Goal: Use online tool/utility: Utilize a website feature to perform a specific function

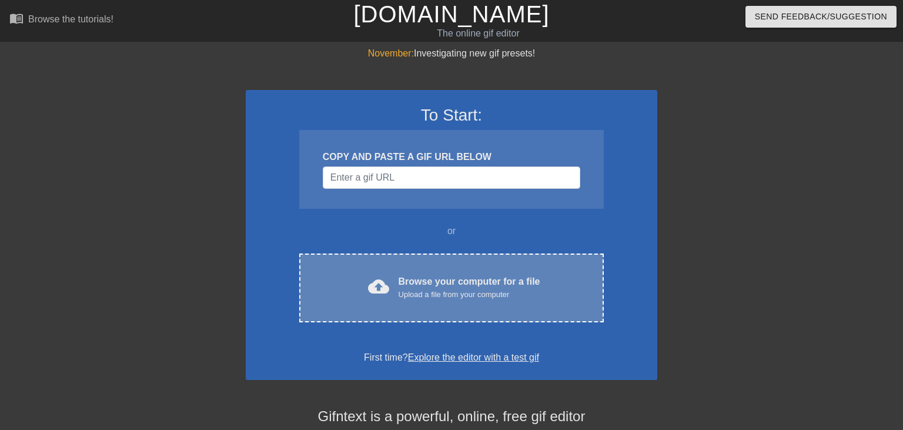
click at [454, 291] on div "Upload a file from your computer" at bounding box center [469, 295] width 142 height 12
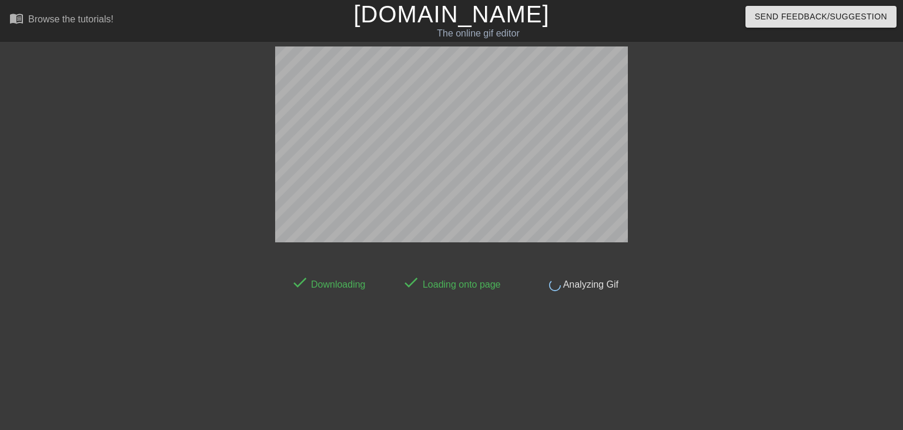
scroll to position [28, 0]
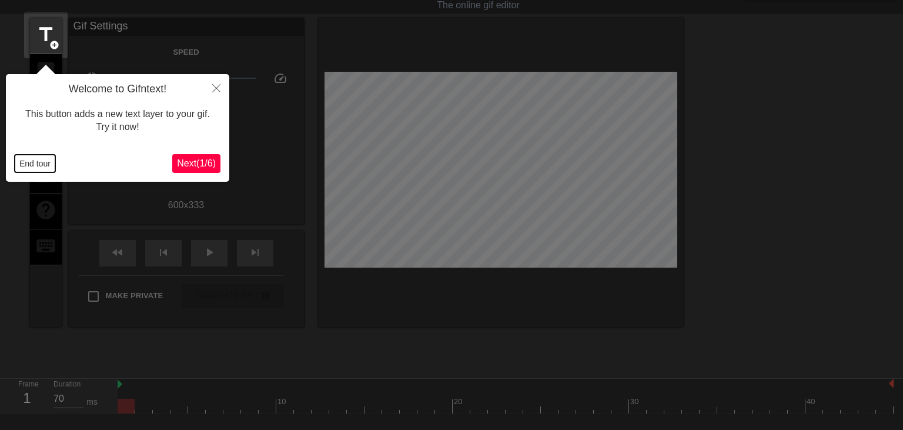
click at [24, 163] on button "End tour" at bounding box center [35, 164] width 41 height 18
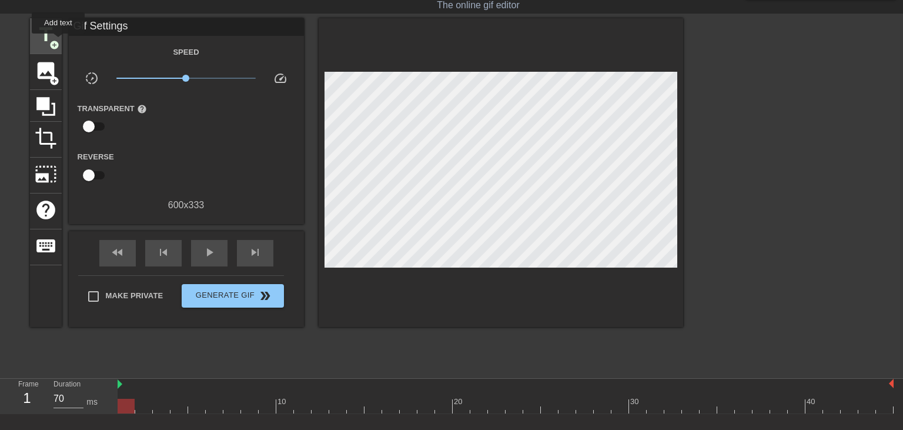
click at [58, 42] on span "add_circle" at bounding box center [54, 45] width 10 height 10
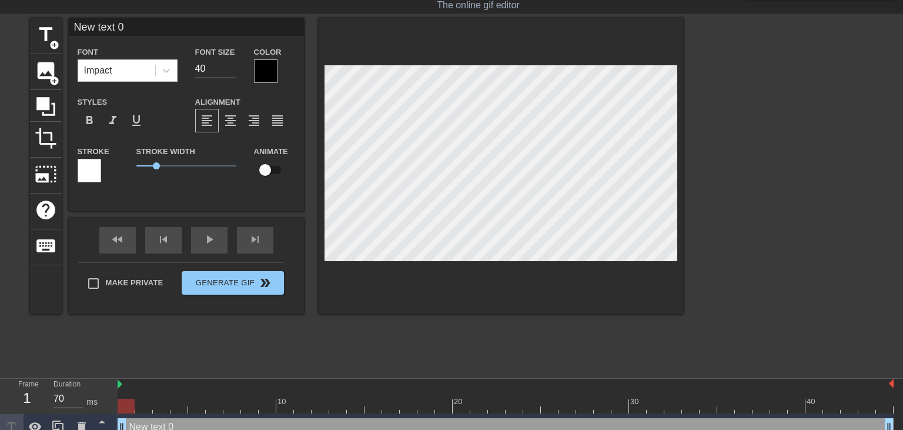
click at [267, 67] on div at bounding box center [266, 71] width 24 height 24
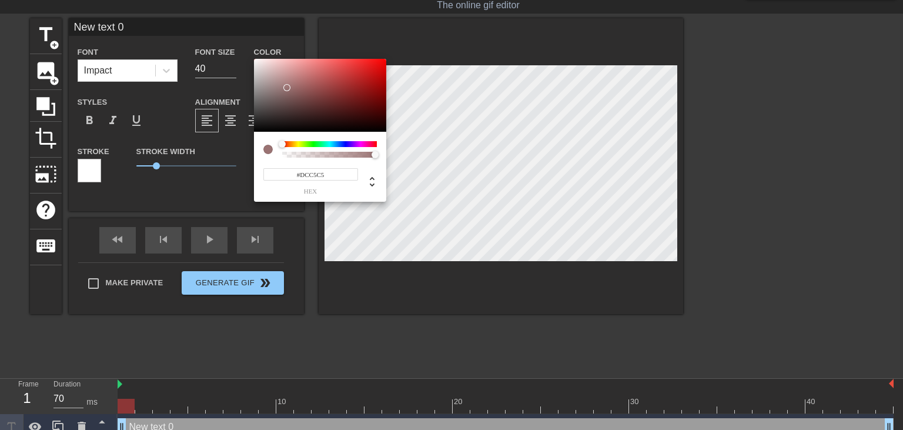
type input "#FFFFFF"
drag, startPoint x: 287, startPoint y: 88, endPoint x: 203, endPoint y: 29, distance: 101.7
click at [254, 59] on div at bounding box center [320, 95] width 132 height 73
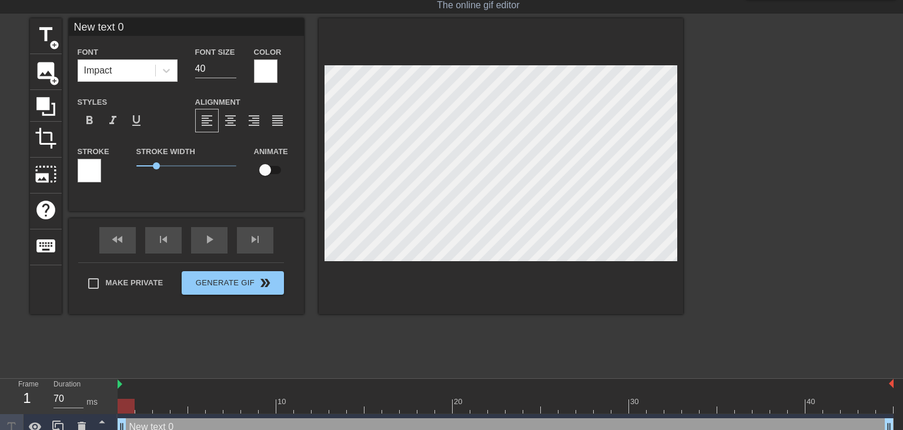
click at [99, 163] on div at bounding box center [90, 171] width 24 height 24
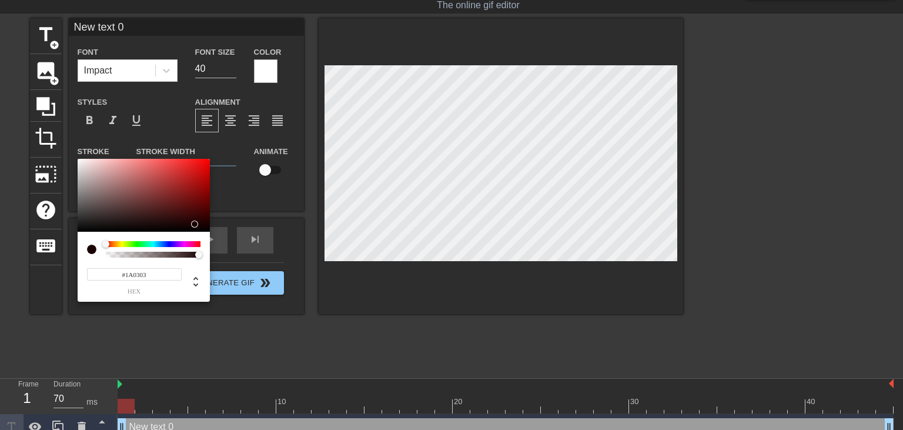
type input "#000000"
drag, startPoint x: 202, startPoint y: 227, endPoint x: 478, endPoint y: 167, distance: 282.7
click at [210, 232] on div at bounding box center [144, 195] width 132 height 73
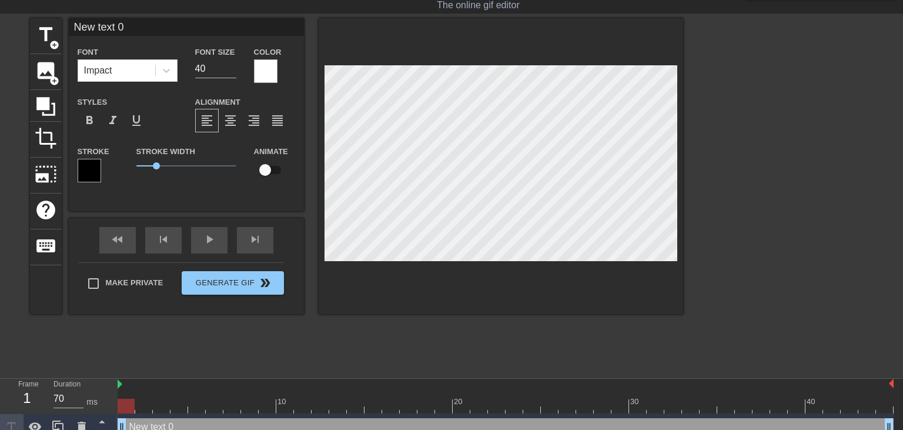
scroll to position [0, 2]
type input "T"
type textarea "T"
type input "Th"
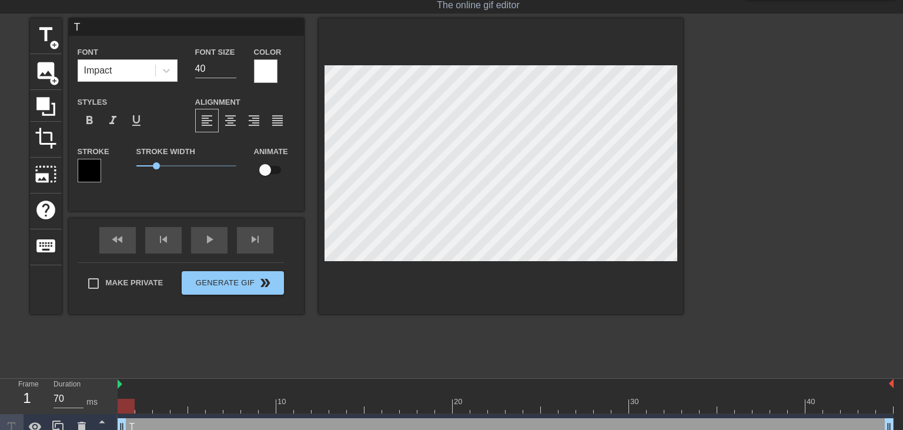
type textarea "Th"
type input "The"
type textarea "The"
type input "Ther"
type textarea "Ther"
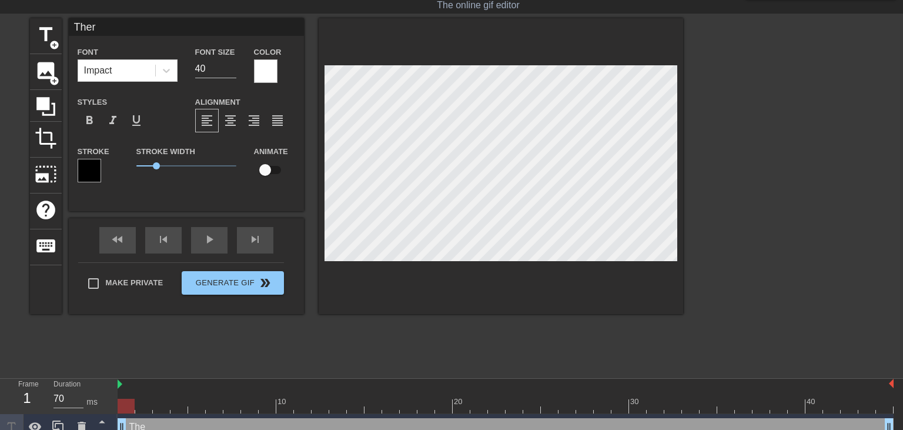
type input "There"
type textarea "There"
type input "There"
type textarea "There"
type input "There s"
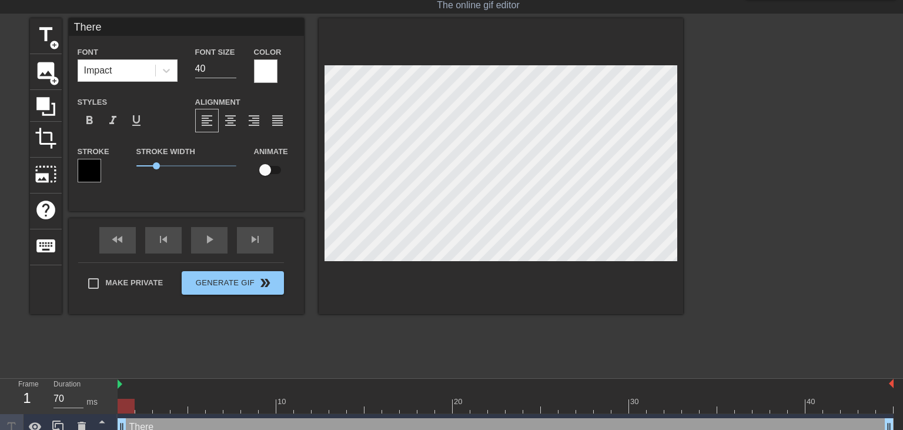
type textarea "There s"
type input "There sh"
type textarea "There sh"
type input "There sho"
type textarea "There sho"
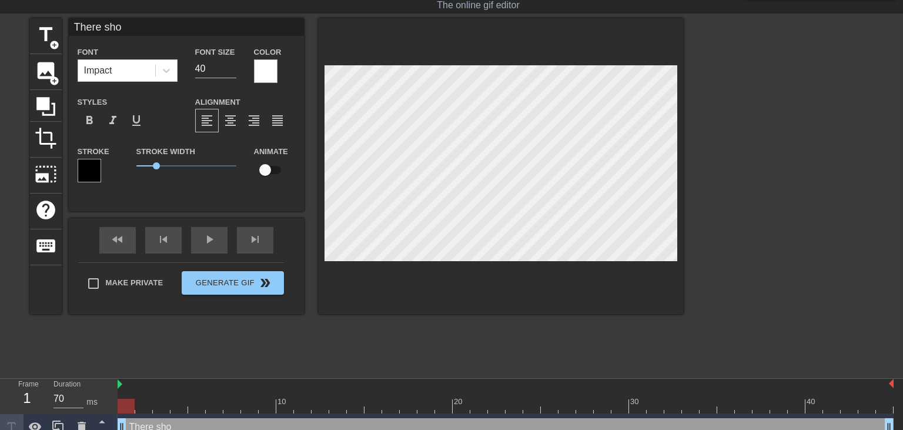
type input "There shou"
type textarea "There shou"
type input "There shoul"
type textarea "There shoul"
type input "There should"
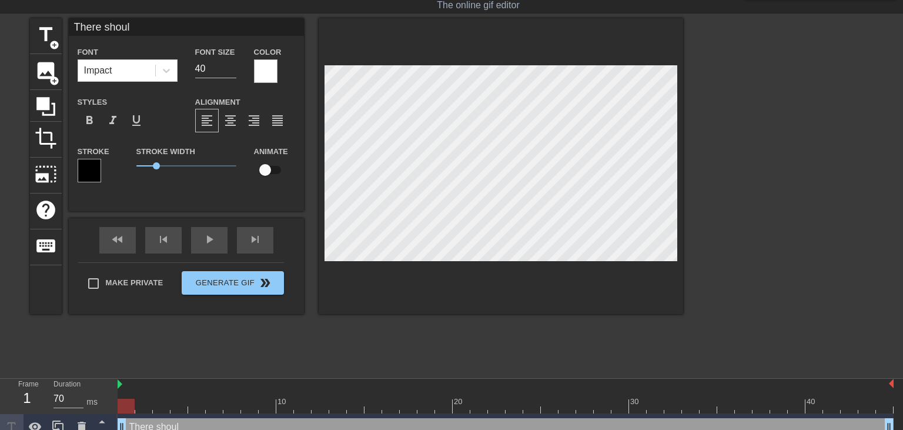
type textarea "There should"
type input "There should"
type textarea "There should"
type input "There should b"
type textarea "There should b"
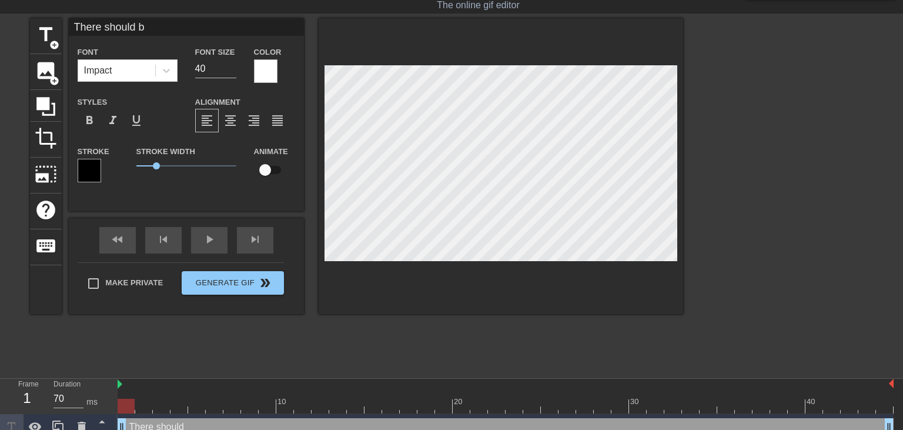
type input "There should be"
type textarea "There should be"
type input "There should be"
type textarea "There should be"
type input "There should be a"
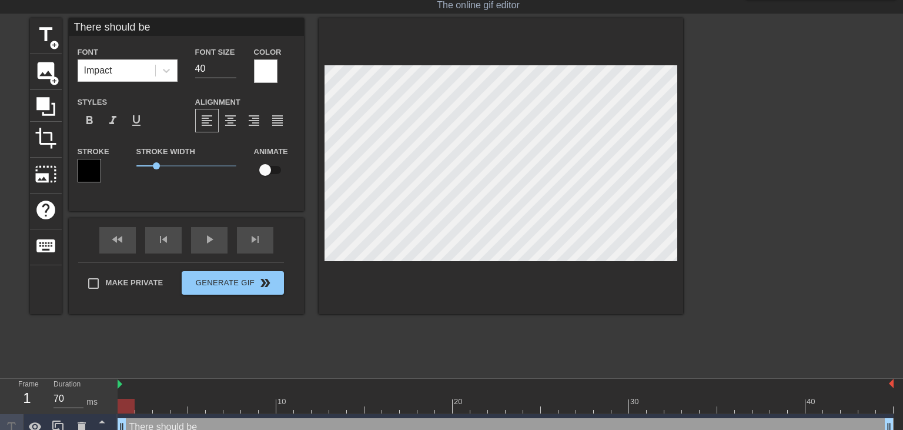
type textarea "There should be a"
type input "There should be a"
type textarea "There should be a"
type input "There should be a d"
type textarea "There should be a d"
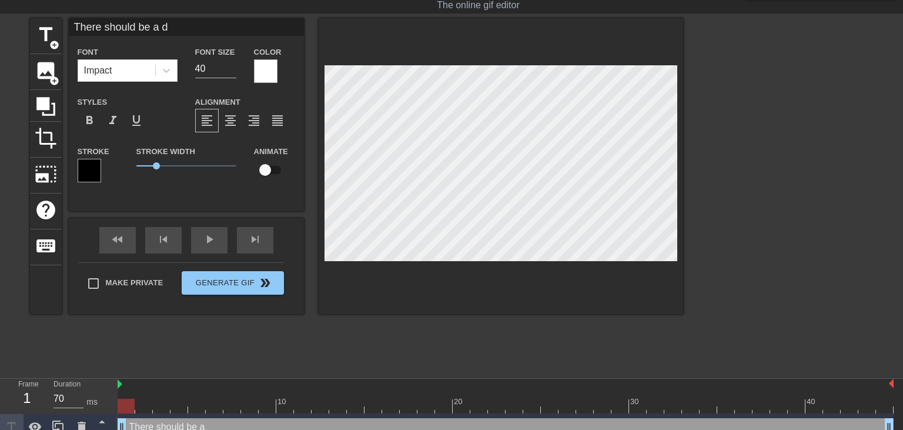
type input "There should be a da"
type textarea "There should be a da"
type input "There should be a dat"
type textarea "There should be a dat"
type input "There should be a dati"
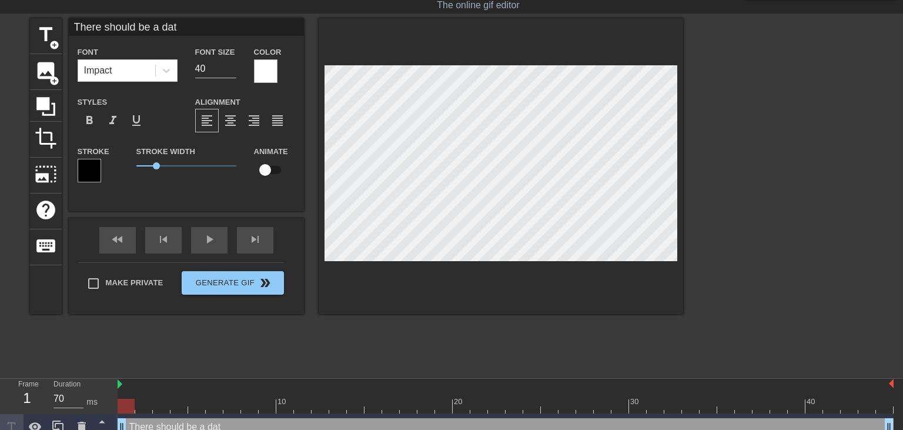
type textarea "There should be a dati"
type input "There should be a datin"
type textarea "There should be a datin"
type input "There should be a dating"
type textarea "There should be a dating"
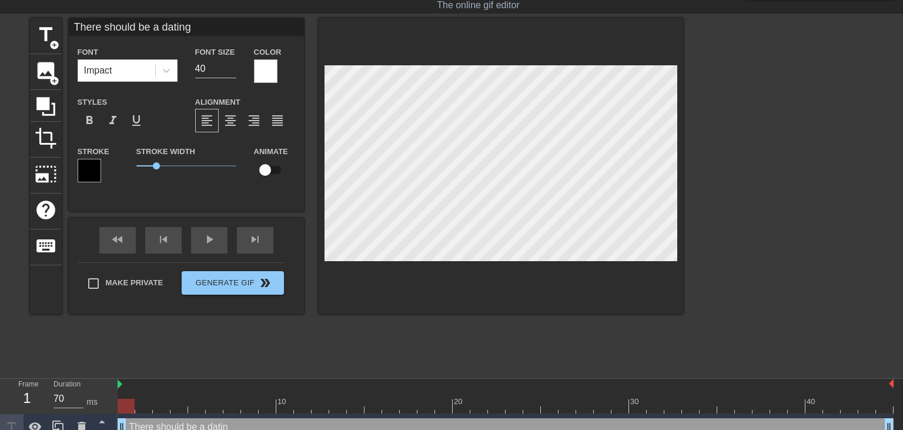
type input "There should be a dating"
type textarea "There should be a dating"
type input "There should be a dating s"
type textarea "There should be a dating s"
type input "There should be a dating si"
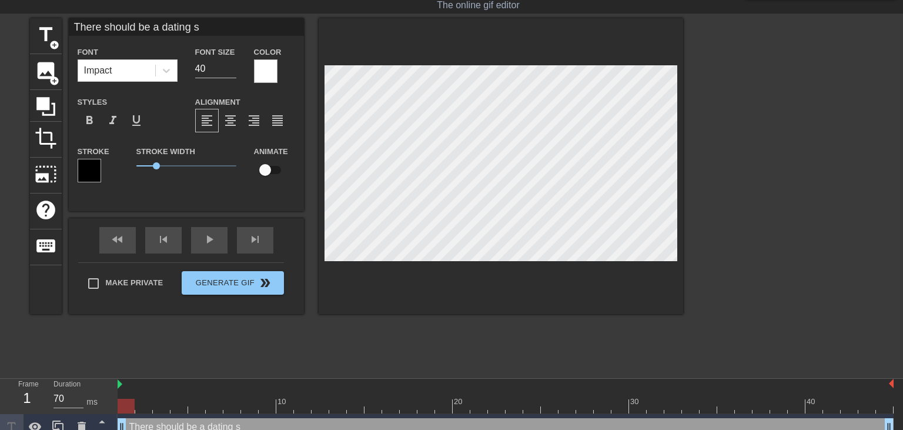
type textarea "There should be a dating si"
type input "There should be a dating sit"
type textarea "There should be a dating sit"
type input "There should be a dating site"
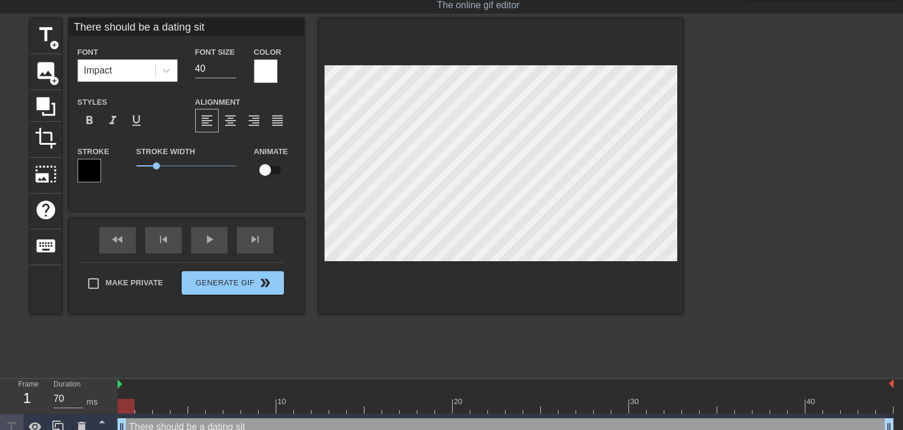
type textarea "There should be a dating site"
type input "There should be a dating site"
type textarea "There should be a dating site"
type input "There should be a dating sitef"
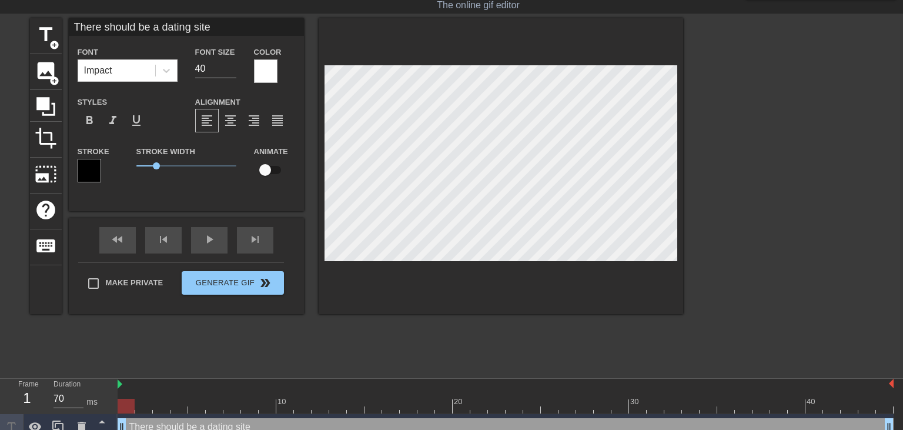
type textarea "There should be a dating site f"
type input "There should be a dating sitefp"
type textarea "There should be a dating site fp"
type input "There should be a dating sitefpr"
type textarea "There should be a dating site fpr"
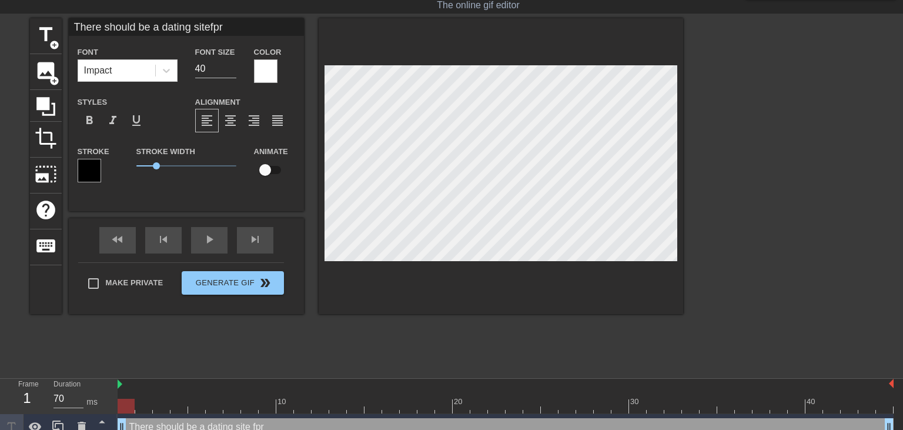
type input "There should be a dating sitefp"
type textarea "There should be a dating site fp"
type input "There should be a dating sitef"
type textarea "There should be a dating site f"
type input "There should be a dating sitefo"
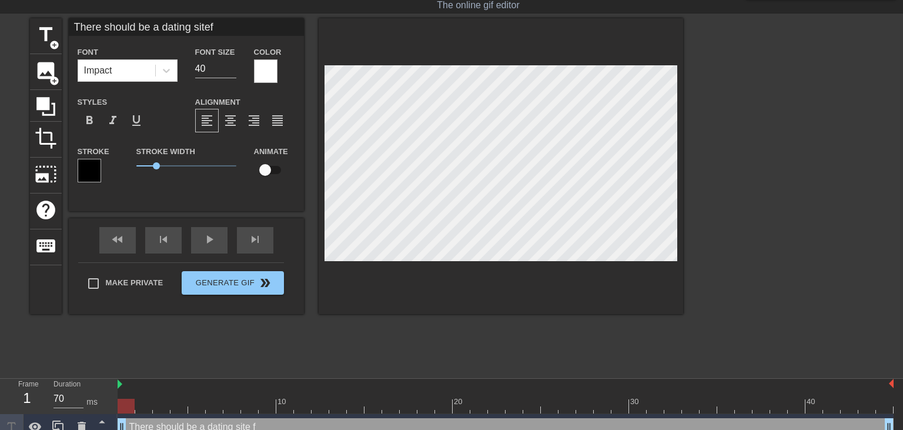
type textarea "There should be a dating site fo"
type input "There should be a dating sitefor"
type textarea "There should be a dating site for"
type input "There should be a dating sitefor"
type textarea "There should be a dating site for"
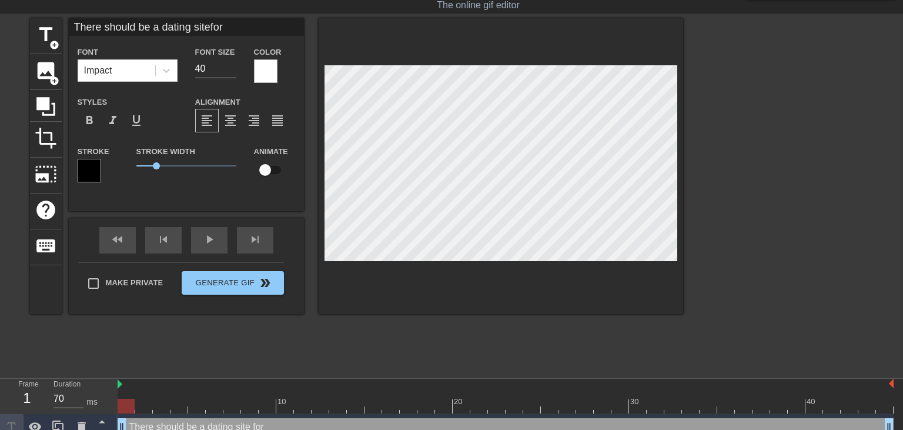
type input "There should be a dating sitefor p"
type textarea "There should be a dating site for p"
type input "There should be a dating sitefor po"
type textarea "There should be a dating site for po"
type input "There should be a dating sitefor por"
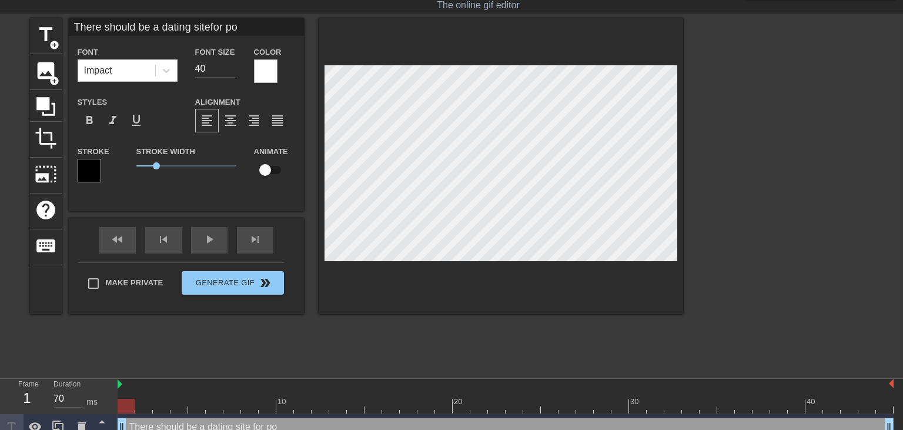
type textarea "There should be a dating site for por"
type input "There should be a dating sitefor porn"
type textarea "There should be a dating site for porn"
type input "There should be a dating sitefor porn"
type textarea "There should be a dating site for porn"
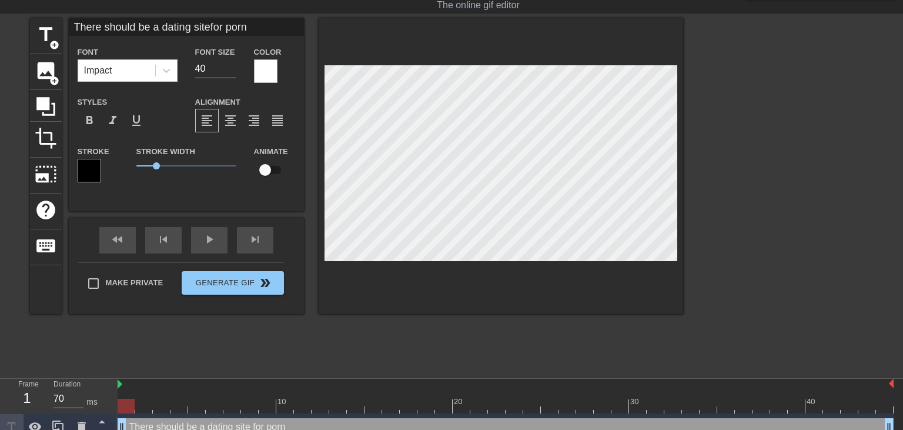
type input "There should be a dating sitefor porn a"
type textarea "There should be a dating site for porn a"
type input "There should be a dating sitefor porn ad"
type textarea "There should be a dating site for porn ad"
type input "There should be a dating sitefor porn add"
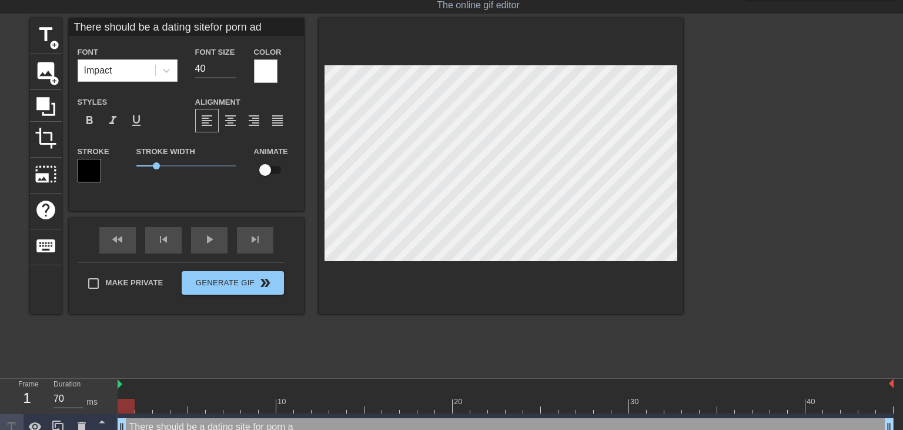
type textarea "There should be a dating site for porn add"
type input "There should be a dating sitefor porn addi"
type textarea "There should be a dating site for porn addi"
type input "There should be a dating sitefor porn addic"
type textarea "There should be a dating site for porn addic"
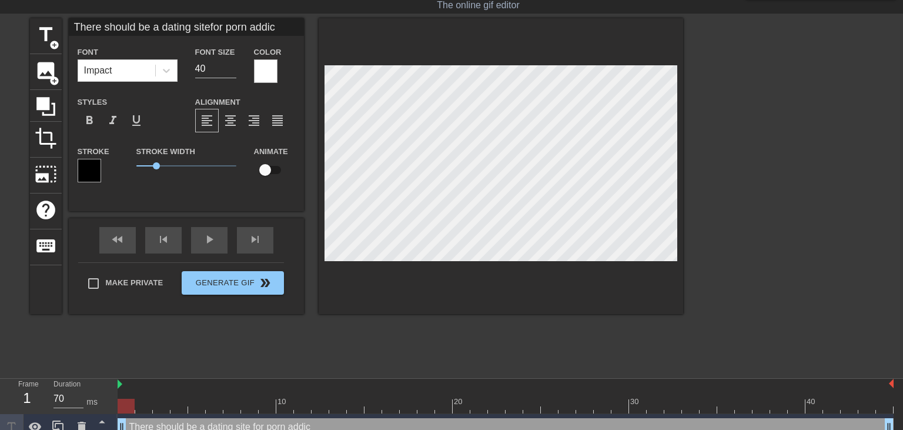
type input "There should be a dating sitefor porn addict"
type textarea "There should be a dating site for porn addict"
type input "There should be a dating sitefor porn addicts"
type textarea "There should be a dating site for porn addicts"
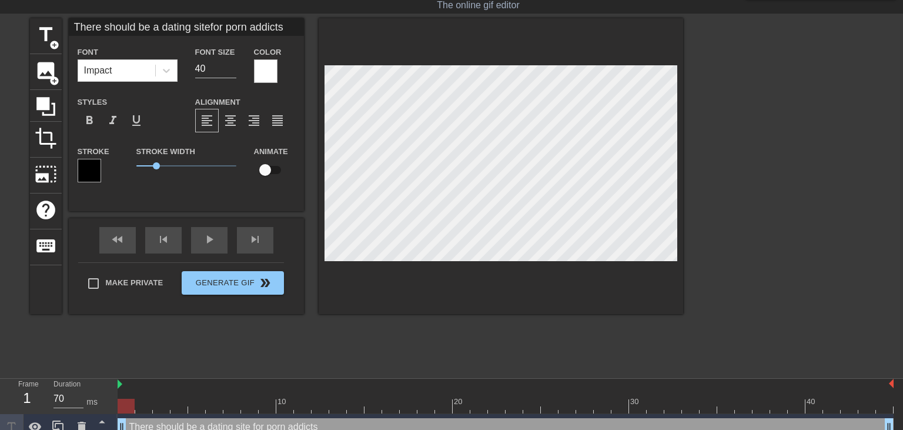
type input "There should be a dating sitefor porn addicts."
type textarea "There should be a dating site for porn addicts."
click at [48, 132] on span "crop" at bounding box center [46, 138] width 22 height 22
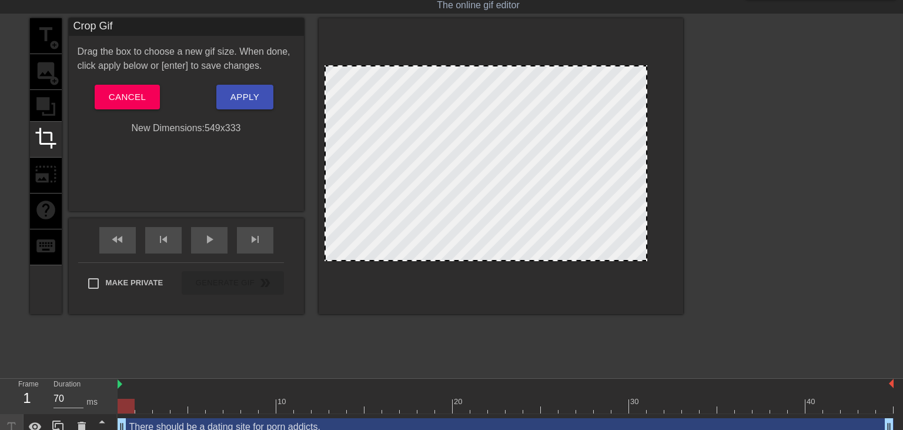
drag, startPoint x: 675, startPoint y: 259, endPoint x: 645, endPoint y: 251, distance: 31.1
click at [645, 251] on div at bounding box center [485, 163] width 323 height 196
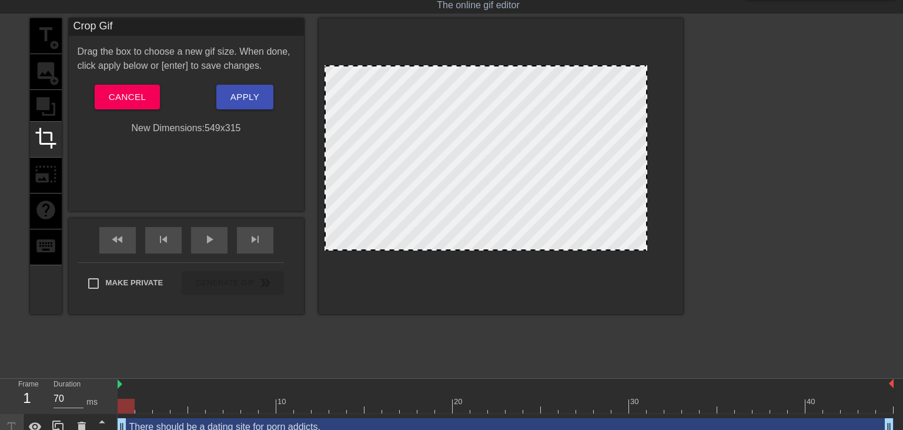
drag, startPoint x: 635, startPoint y: 259, endPoint x: 635, endPoint y: 249, distance: 10.6
click at [635, 249] on div at bounding box center [485, 157] width 323 height 185
drag, startPoint x: 647, startPoint y: 208, endPoint x: 636, endPoint y: 205, distance: 11.0
click at [636, 205] on div at bounding box center [635, 157] width 6 height 183
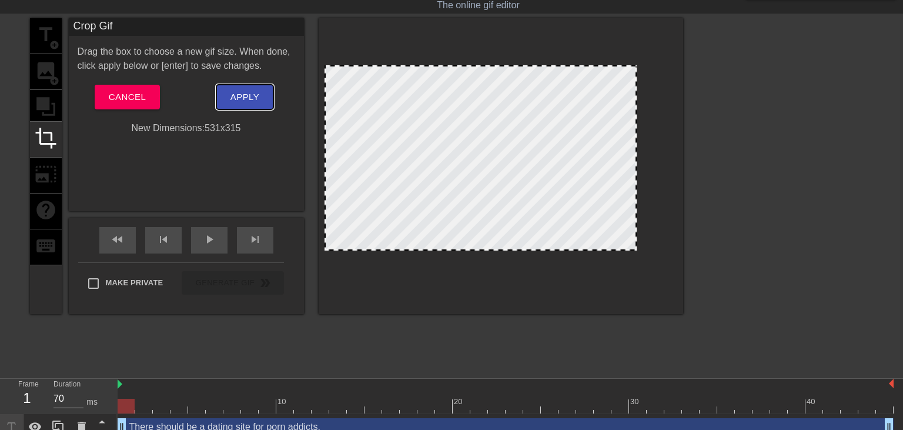
click at [257, 95] on span "Apply" at bounding box center [244, 96] width 29 height 15
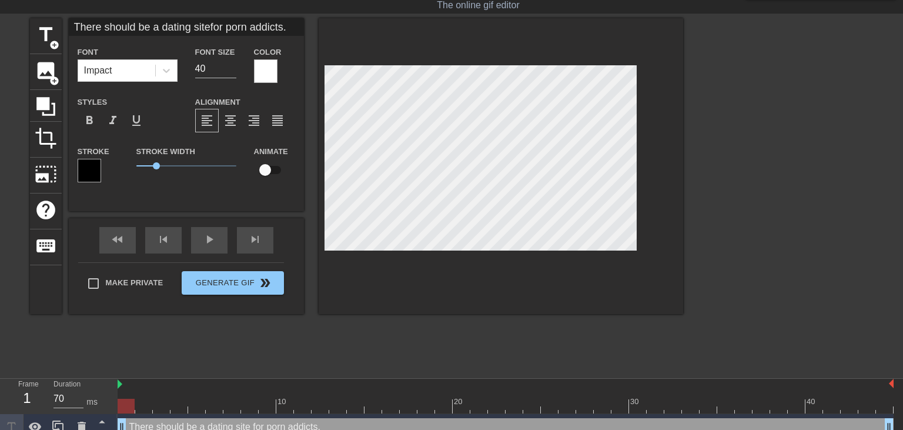
scroll to position [0, 5]
type input "There should be adating sitefor porn addicts."
type textarea "There should be adating site for porn addicts."
type input "There should be adating sitefor porn addicts."
type textarea "There should be a dating site for porn addicts."
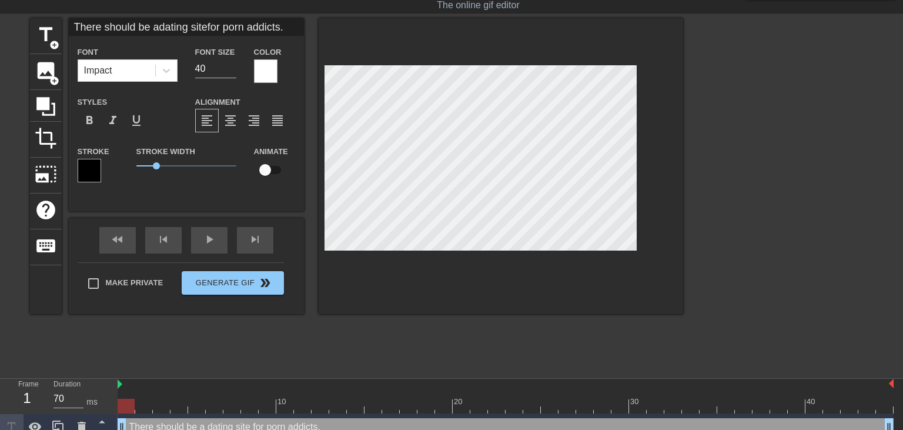
scroll to position [1, 0]
type input "There should be adating sitefor porn addicts."
type textarea "There should be a dating sitefor porn addicts."
type input "There should be adating site for porn addicts."
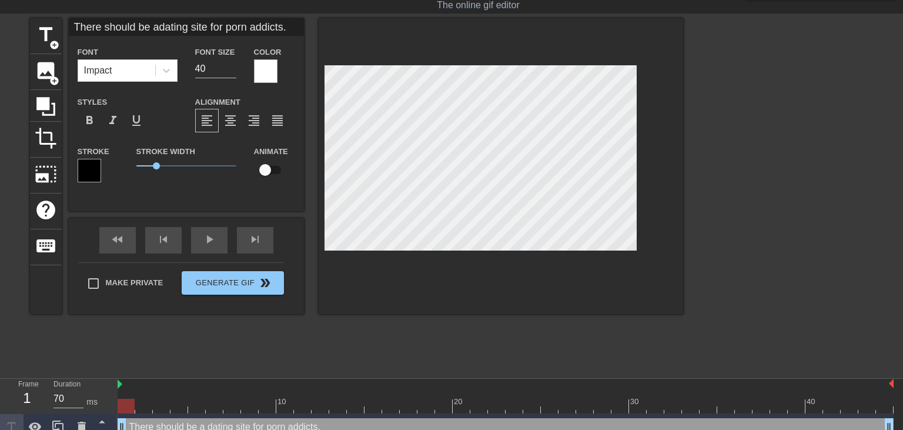
type textarea "There should be a dating site for porn addicts."
type input "There should be adating site for porn addicts."
drag, startPoint x: 156, startPoint y: 161, endPoint x: 166, endPoint y: 163, distance: 9.7
click at [166, 163] on span "1.5" at bounding box center [186, 166] width 100 height 14
click at [51, 41] on span "add_circle" at bounding box center [54, 45] width 10 height 10
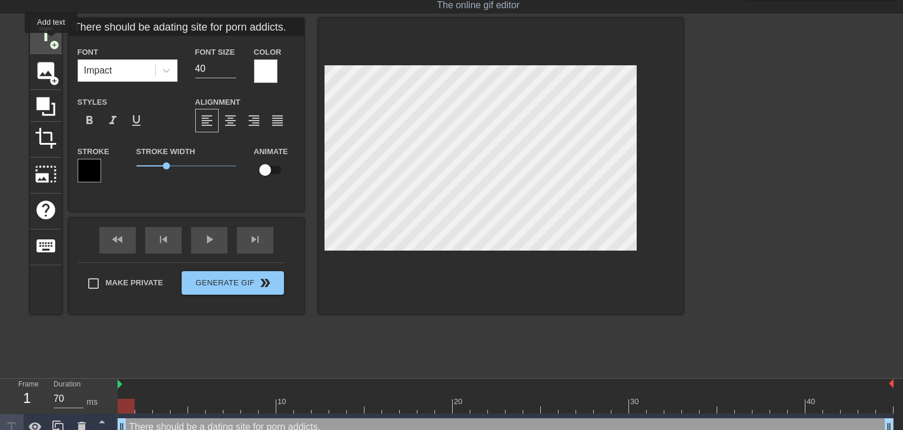
type input "New text 1"
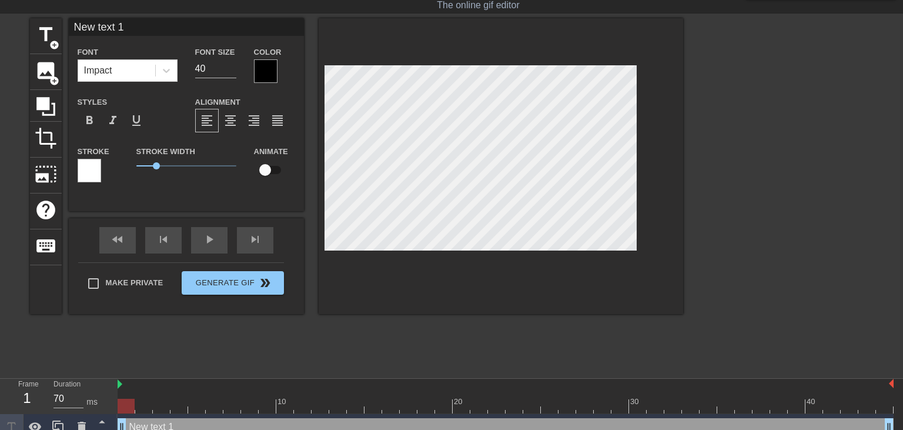
click at [261, 69] on div at bounding box center [266, 71] width 24 height 24
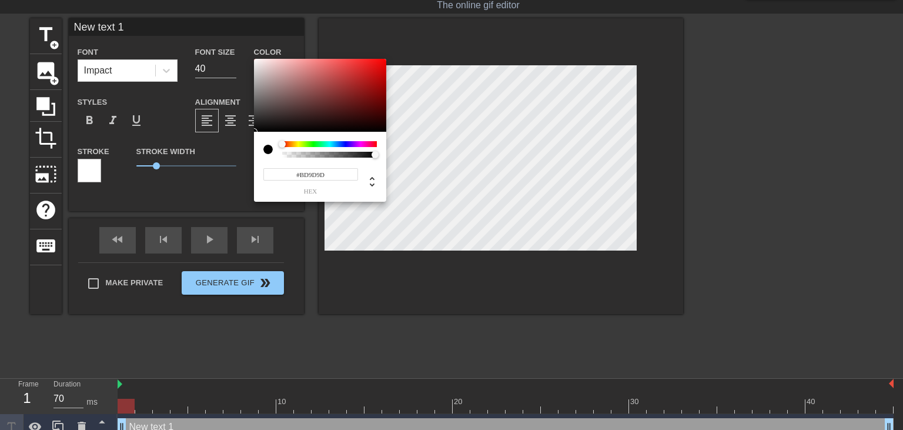
type input "#FFFFFF"
drag, startPoint x: 251, startPoint y: 49, endPoint x: 216, endPoint y: 26, distance: 41.6
click at [254, 59] on div at bounding box center [320, 95] width 132 height 73
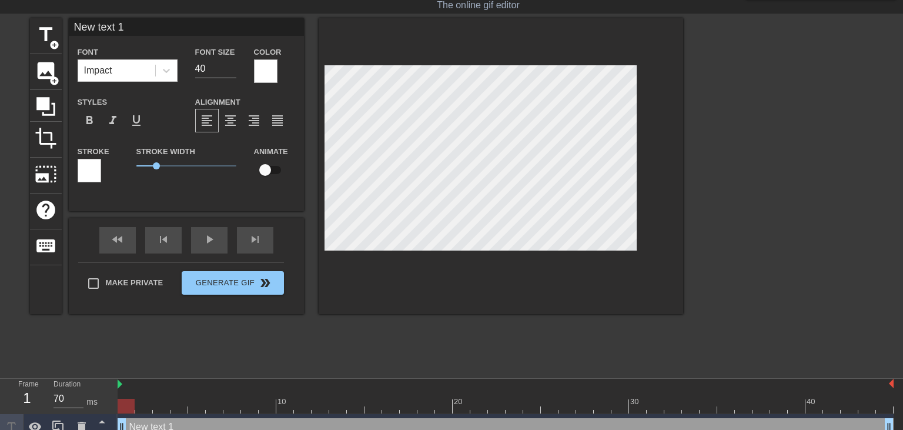
click at [96, 170] on div at bounding box center [90, 171] width 24 height 24
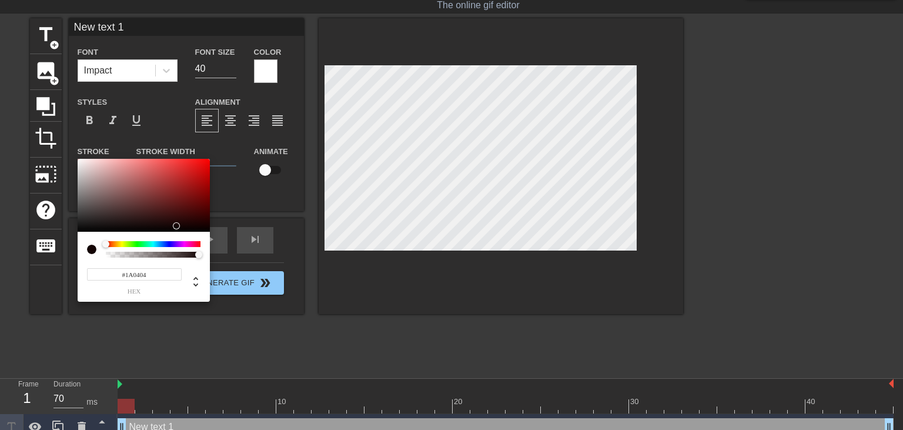
type input "#000000"
drag, startPoint x: 178, startPoint y: 224, endPoint x: 260, endPoint y: 253, distance: 86.6
click at [210, 232] on div at bounding box center [144, 195] width 132 height 73
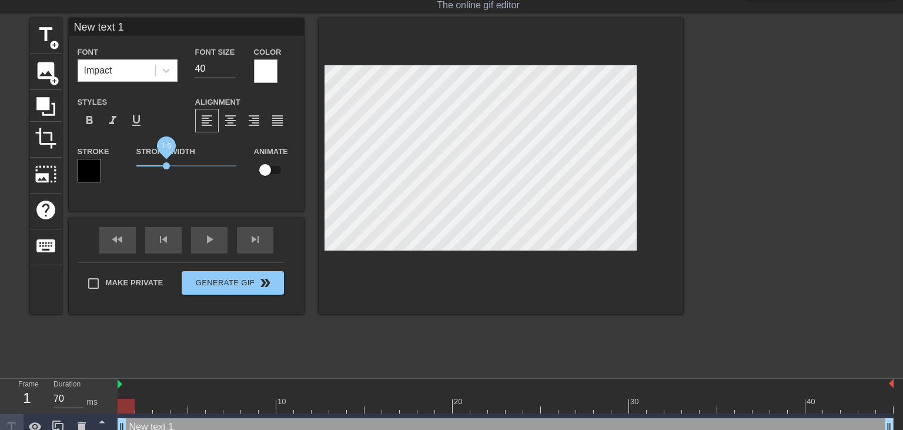
drag, startPoint x: 157, startPoint y: 164, endPoint x: 166, endPoint y: 166, distance: 8.6
click at [166, 166] on span "1.5" at bounding box center [166, 165] width 7 height 7
type input "N"
type textarea "N"
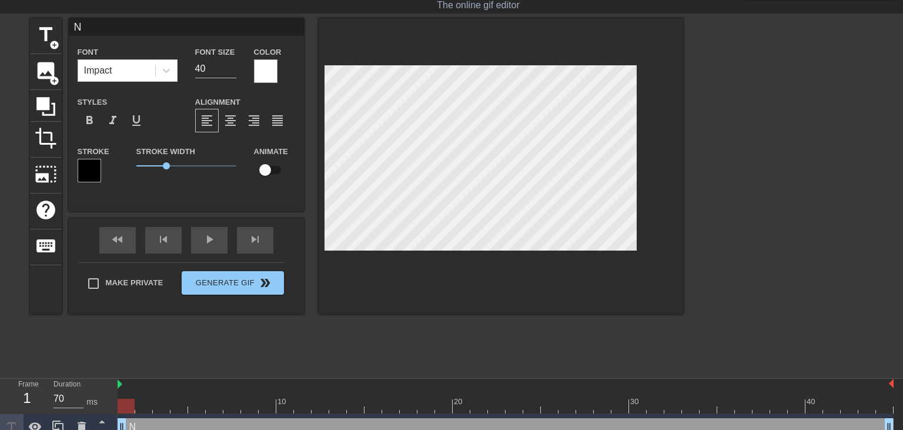
scroll to position [0, 0]
type input """
type textarea """
type input ""I"
type textarea ""I"
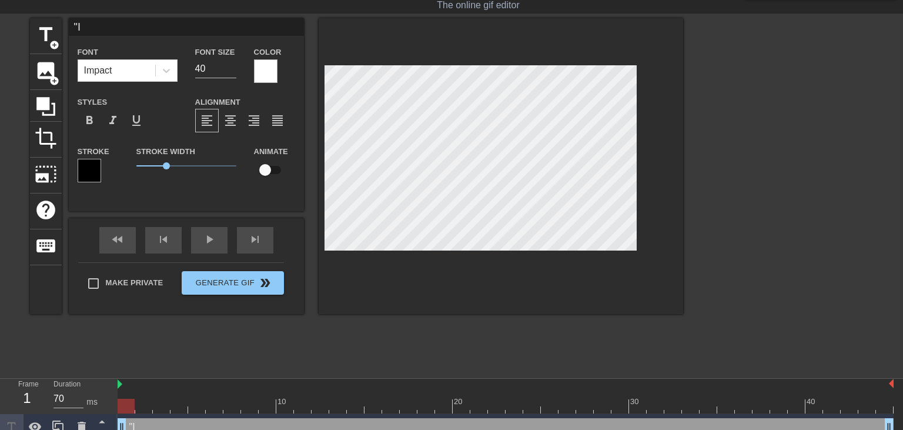
type input ""I"
type textarea ""I"
type input ""I l"
type textarea ""I l"
type input ""I lo"
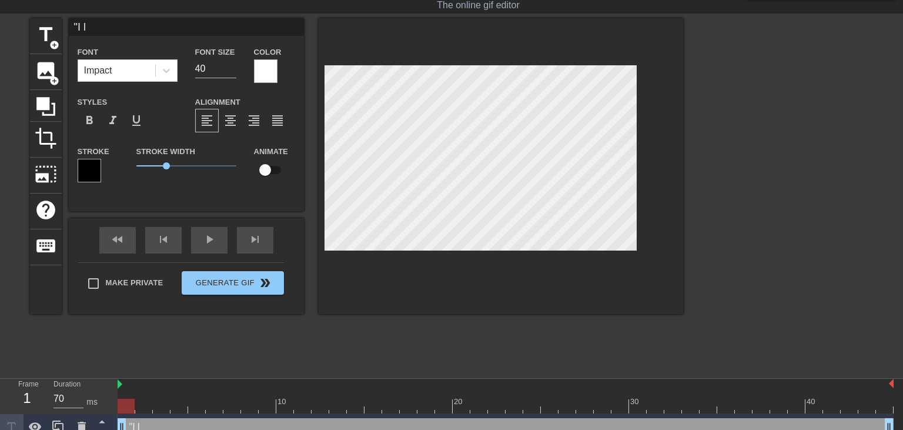
type textarea ""I lo"
type input ""I lov"
type textarea ""I lov"
type input ""I love"
type textarea ""I love"
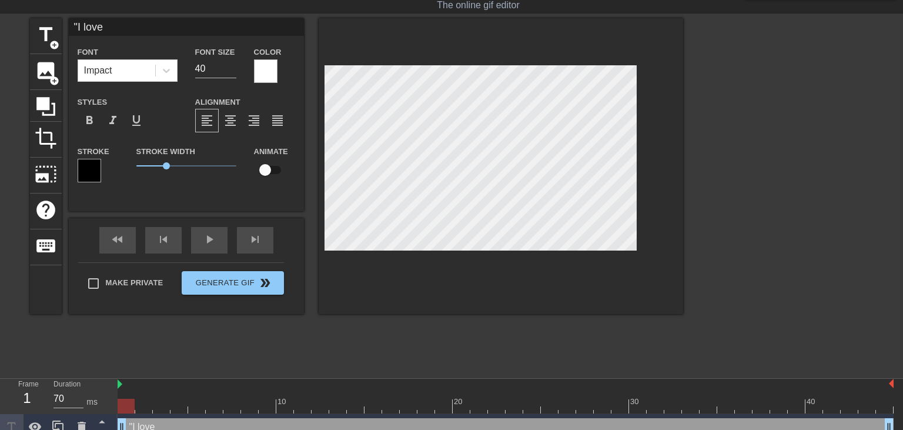
type input ""I love"
type textarea ""I love"
type input ""I love p"
type textarea ""I love p"
type input ""I love po"
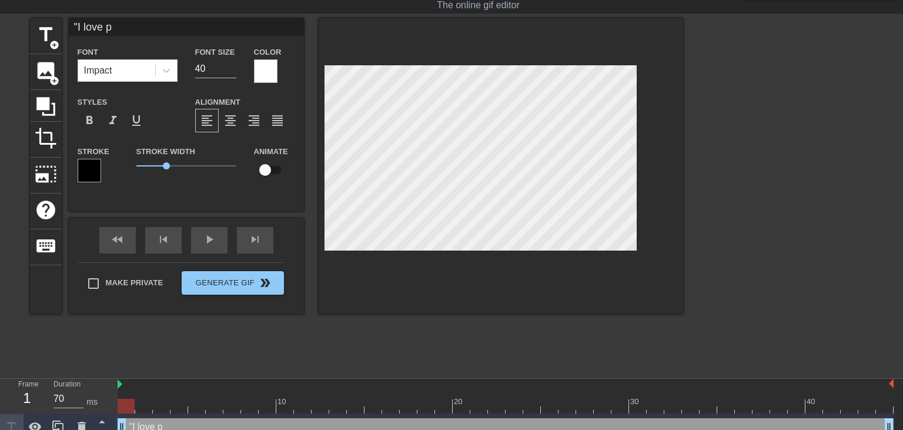
type textarea ""I love po"
type input ""I love por"
type textarea ""I love por"
type input ""I love porn"
type textarea ""I love porn"
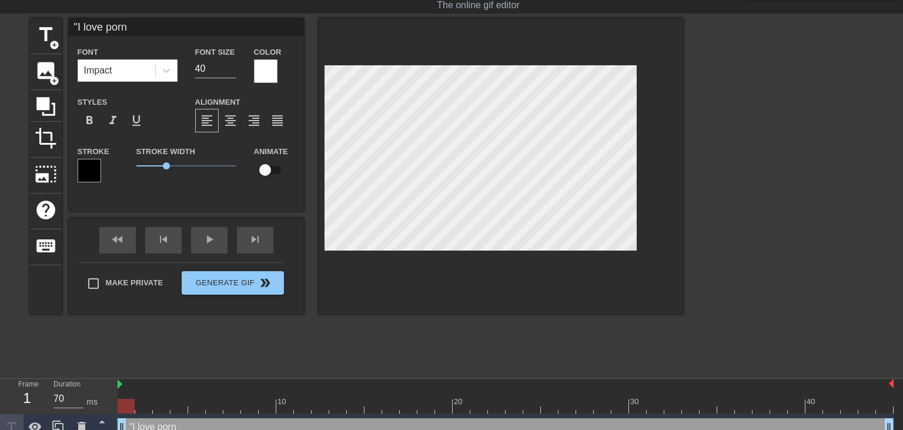
type input ""I love porn"
type textarea ""I love porn"
type input ""I love porn s"
type textarea ""I love porn s"
type input ""I love porn so"
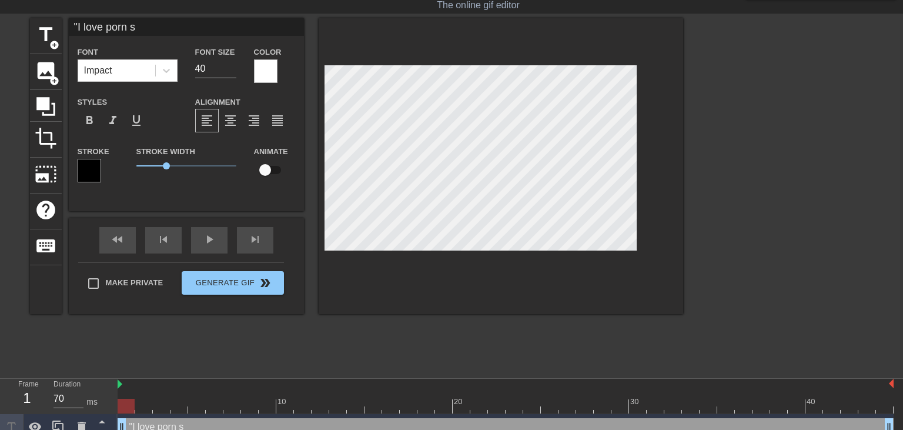
type textarea ""I love porn so"
type input ""I love porn so"
type textarea ""I love porn so"
type input ""I love porn so m"
type textarea ""I love porn so m"
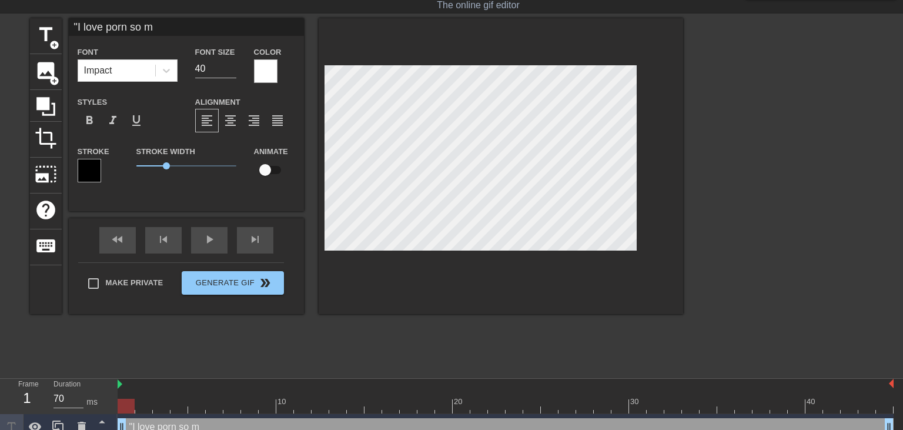
type input ""I love porn so mu"
type textarea ""I love porn so mu"
type input ""I love porn so muc"
type textarea ""I love porn so muc"
type input ""I love porn so much"
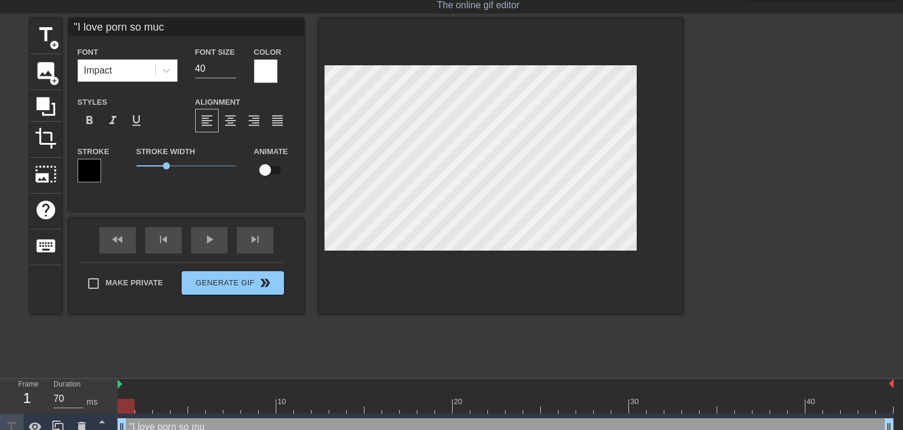
type textarea ""I love porn so much"
type input ""I love porn so much."
type textarea ""I love porn so much."
type input ""I love porn so much."
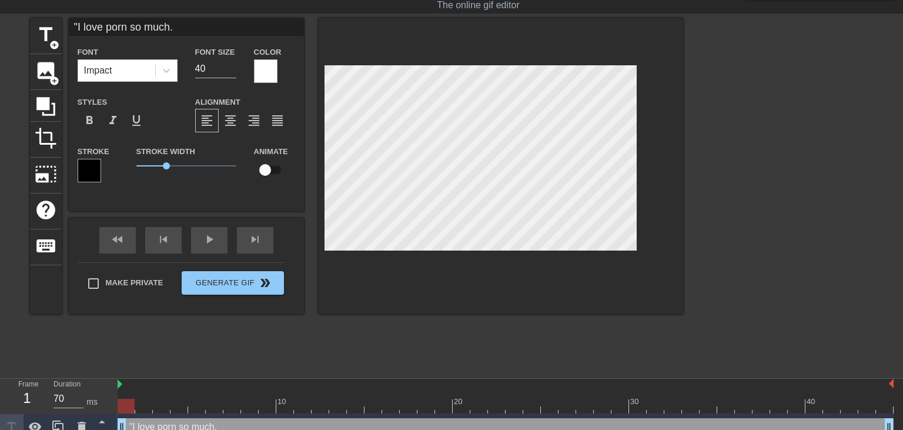
type textarea ""I love porn so much."
type input ""I love porn so much.W"
type textarea ""I love porn so much. W"
type input ""I love porn so much.Wa"
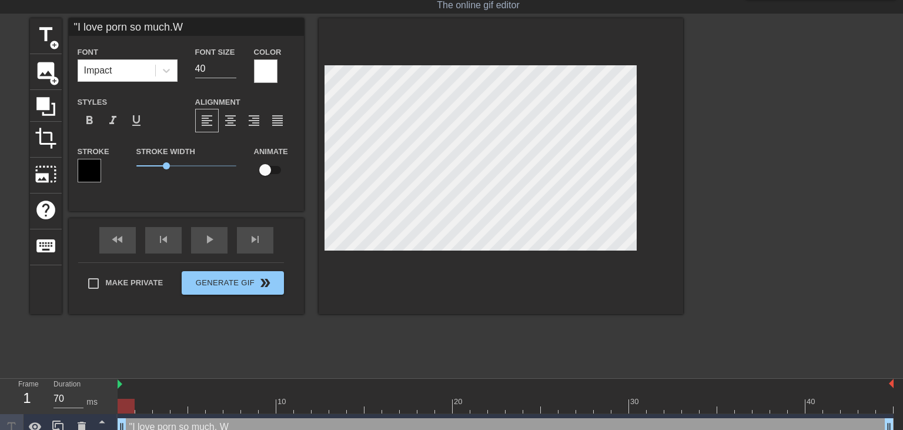
type textarea ""I love porn so much. Wa"
type input ""I love porn so much.Wan"
type textarea ""I love porn so much. Wan"
type input ""I love porn so much.Wann"
type textarea ""I love porn so much. Wann"
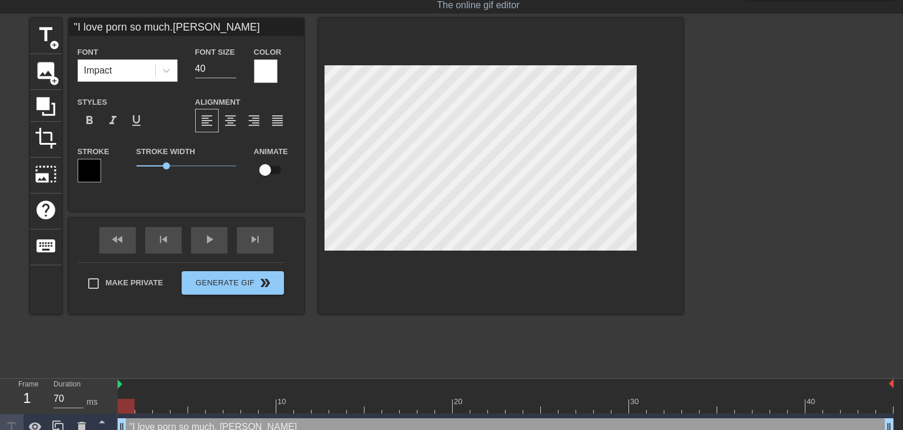
type input ""I love porn so much.Wanna"
type textarea ""I love porn so much. Wanna"
type input ""I love porn so much.Wanna"
type textarea ""I love porn so much. Wanna"
type input ""I love porn so much.Wanna m"
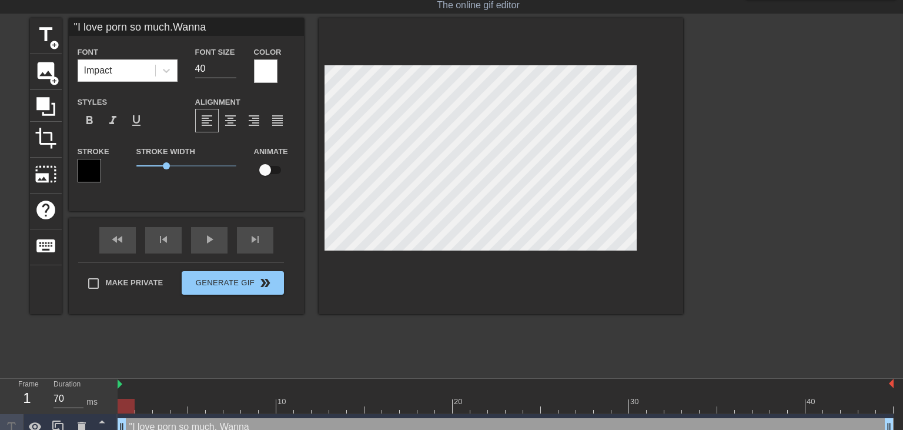
type textarea ""I love porn so much. Wanna m"
type input ""I love porn so much.Wanna ma"
type textarea ""I love porn so much. Wanna ma"
type input ""I love porn so much.Wanna mas"
type textarea ""I love porn so much. Wanna mas"
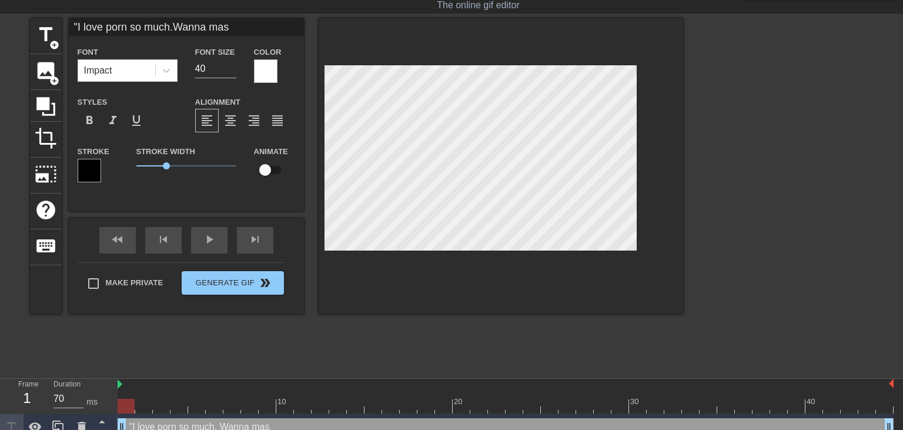
type input ""I love porn so much.Wanna mast"
type textarea ""I love porn so much. Wanna mast"
type input ""I love porn so much.Wanna mastu"
type textarea ""I love porn so much. Wanna mastu"
type input ""I love porn so much.Wanna mastur"
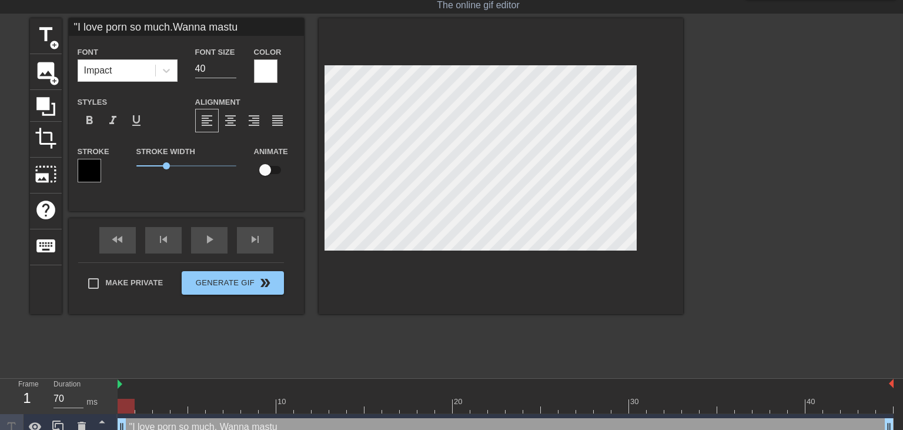
type textarea ""I love porn so much. Wanna mastur"
type input ""I love porn so much.Wanna masturn"
type textarea ""I love porn so much. Wanna masturn"
type input ""I love porn so much.Wanna mastur"
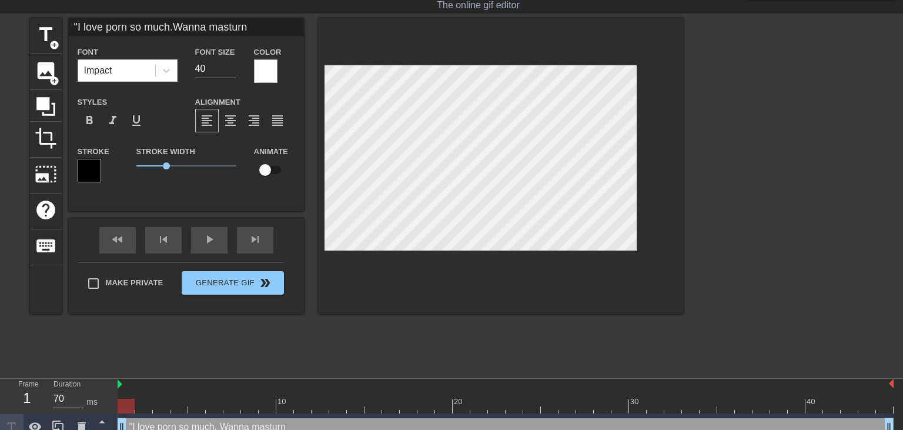
type textarea ""I love porn so much. Wanna mastur"
type input ""I love porn so much.Wanna masturb"
type textarea ""I love porn so much. Wanna masturb"
type input ""I love porn so much.Wanna masturba"
type textarea ""I love porn so much. Wanna masturba"
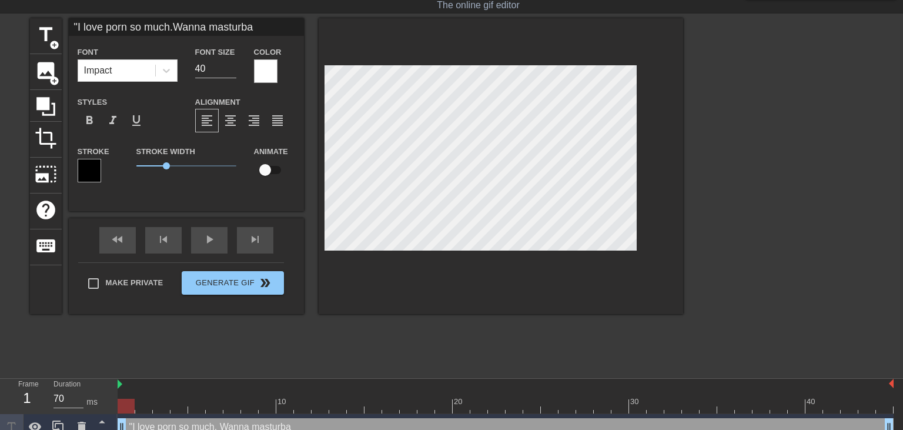
type input ""I love porn so much.Wanna masturbat"
type textarea ""I love porn so much. Wanna masturbat"
type input ""I love porn so much.Wanna masturbate"
type textarea ""I love porn so much. Wanna masturbate"
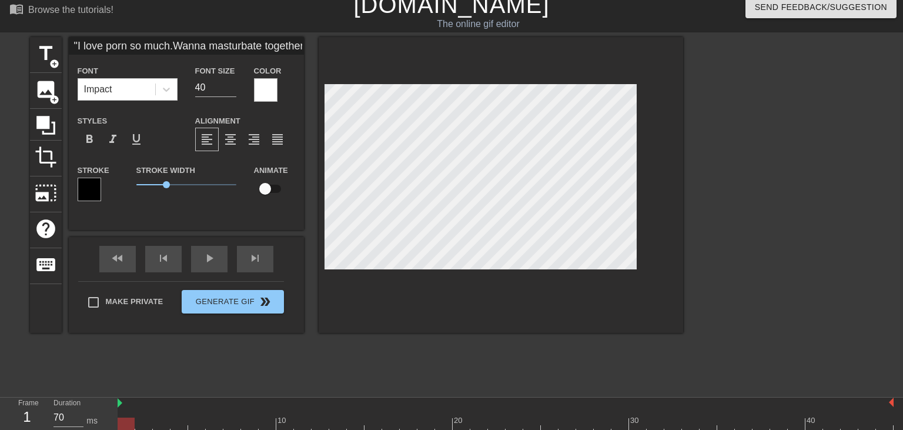
scroll to position [0, 0]
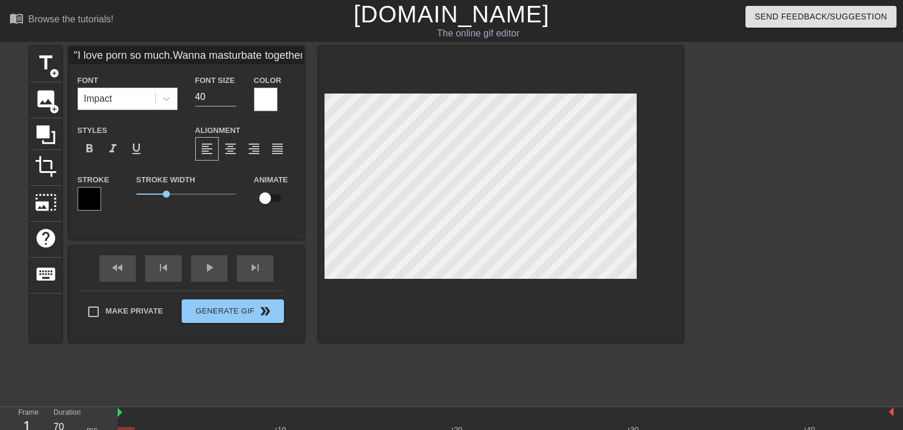
click at [678, 229] on div at bounding box center [500, 194] width 364 height 296
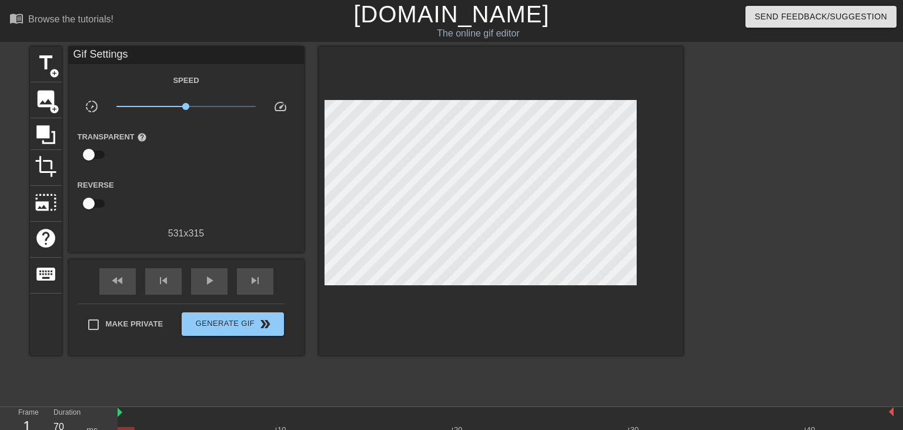
click at [770, 248] on div at bounding box center [785, 222] width 176 height 353
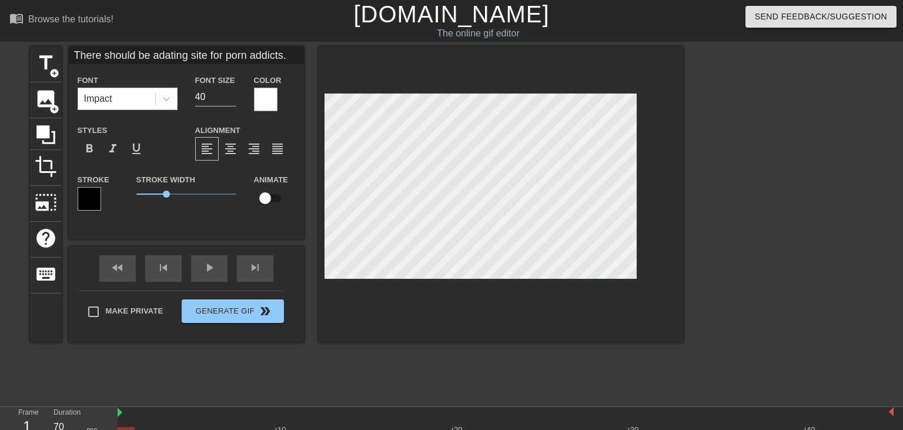
click at [83, 201] on div at bounding box center [90, 199] width 24 height 24
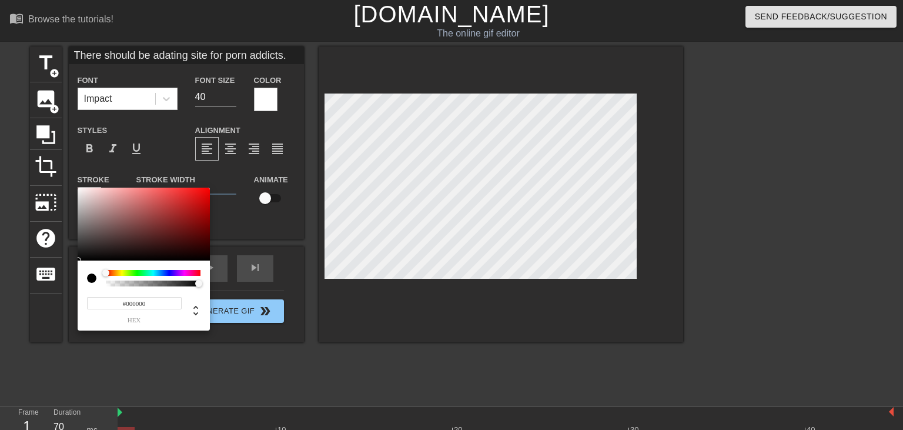
click at [184, 273] on div at bounding box center [153, 273] width 95 height 6
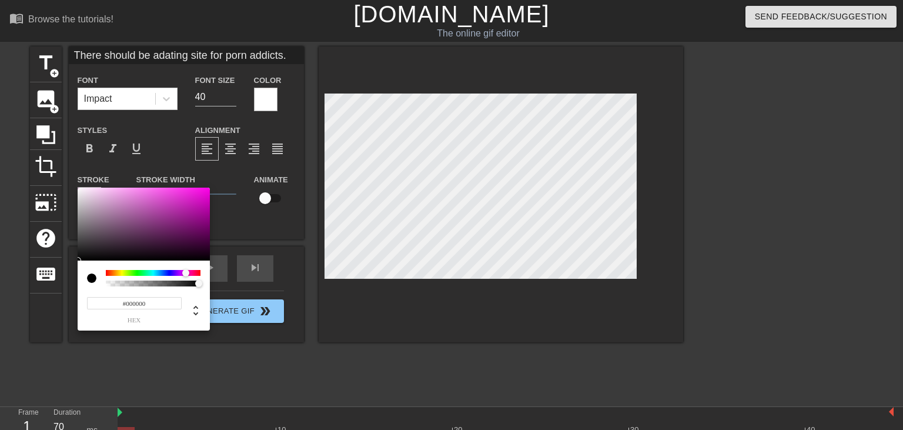
drag, startPoint x: 184, startPoint y: 273, endPoint x: 192, endPoint y: 261, distance: 13.5
click at [185, 271] on div at bounding box center [153, 273] width 95 height 6
drag, startPoint x: 186, startPoint y: 195, endPoint x: 217, endPoint y: 183, distance: 33.3
click at [210, 187] on div at bounding box center [144, 223] width 132 height 73
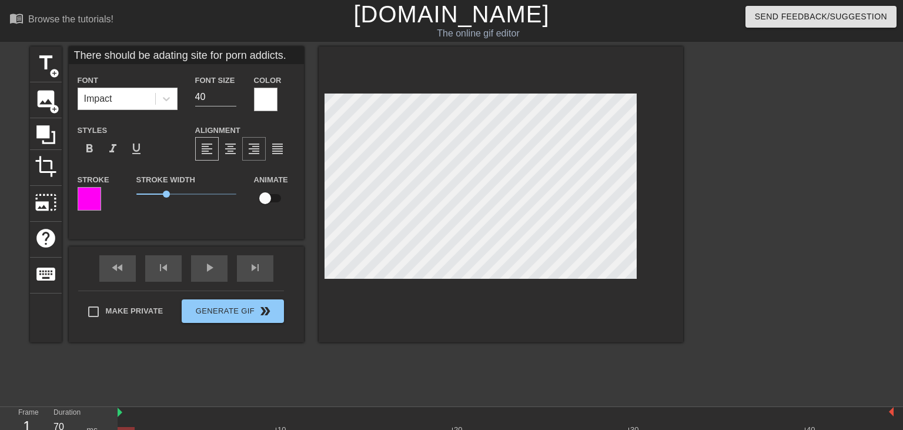
click at [255, 150] on span "format_align_right" at bounding box center [254, 149] width 14 height 14
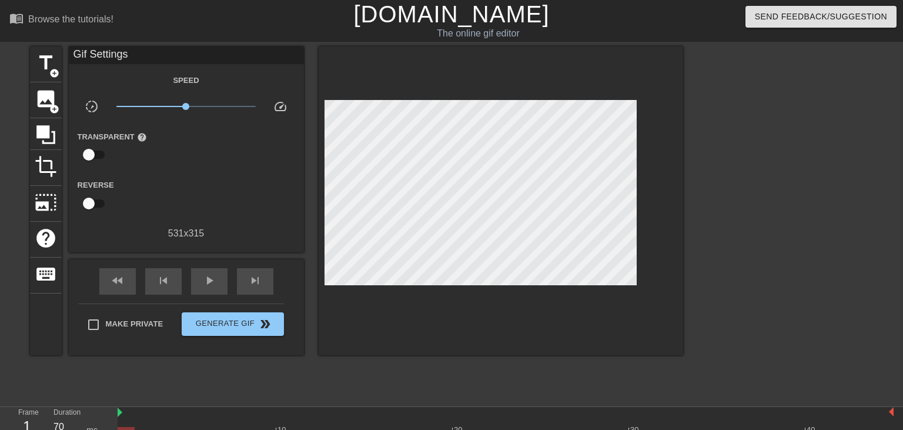
click at [689, 175] on div "title add_circle image add_circle crop photo_size_select_large help keyboard Gi…" at bounding box center [451, 222] width 903 height 353
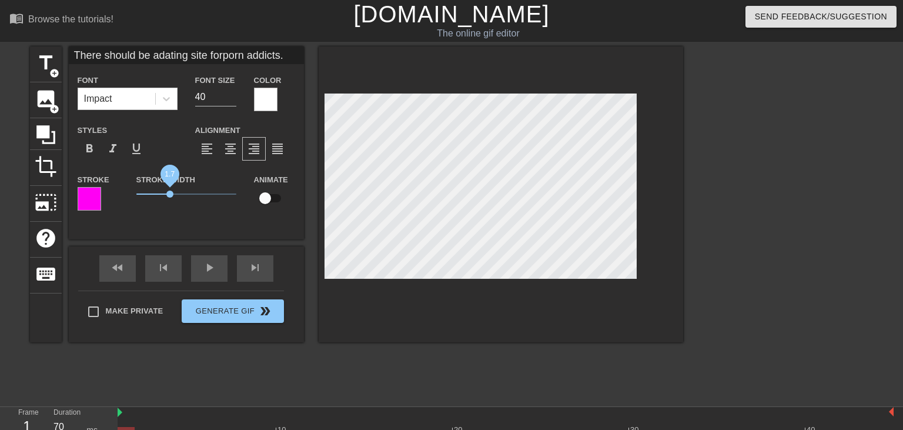
click at [170, 192] on span "1.7" at bounding box center [186, 194] width 100 height 14
click at [90, 151] on span "format_bold" at bounding box center [89, 149] width 14 height 14
click at [683, 133] on div "title add_circle image add_circle crop photo_size_select_large help keyboard Th…" at bounding box center [451, 222] width 903 height 353
click at [743, 124] on div at bounding box center [785, 222] width 176 height 353
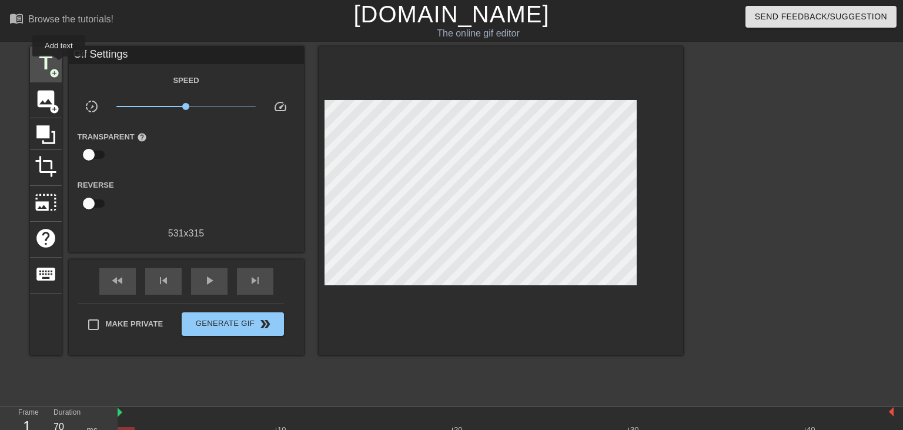
click at [58, 65] on div "title add_circle" at bounding box center [46, 64] width 32 height 36
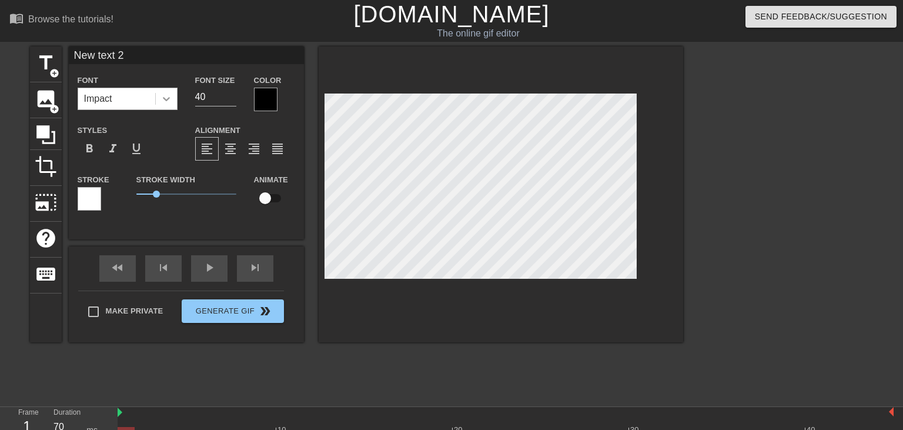
click at [169, 102] on icon at bounding box center [166, 99] width 12 height 12
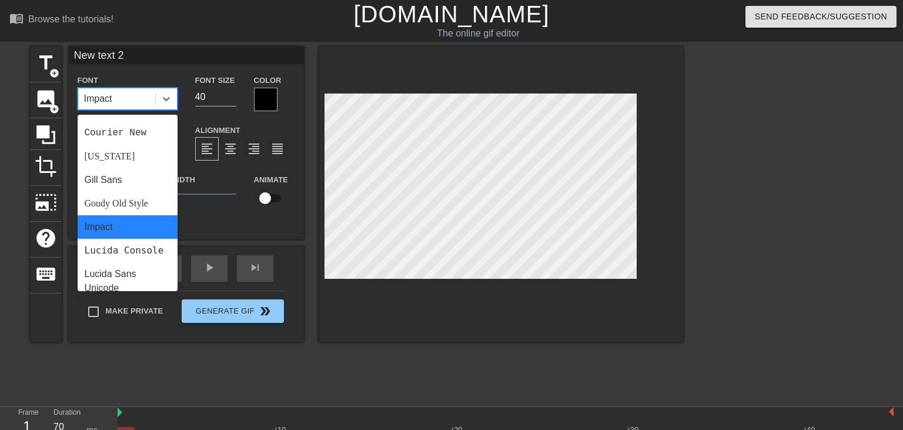
scroll to position [407, 0]
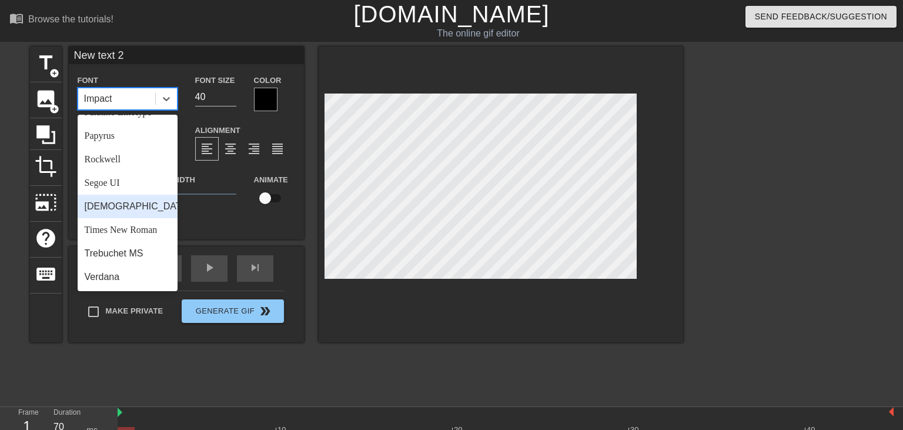
click at [123, 206] on div "[DEMOGRAPHIC_DATA]" at bounding box center [128, 206] width 100 height 24
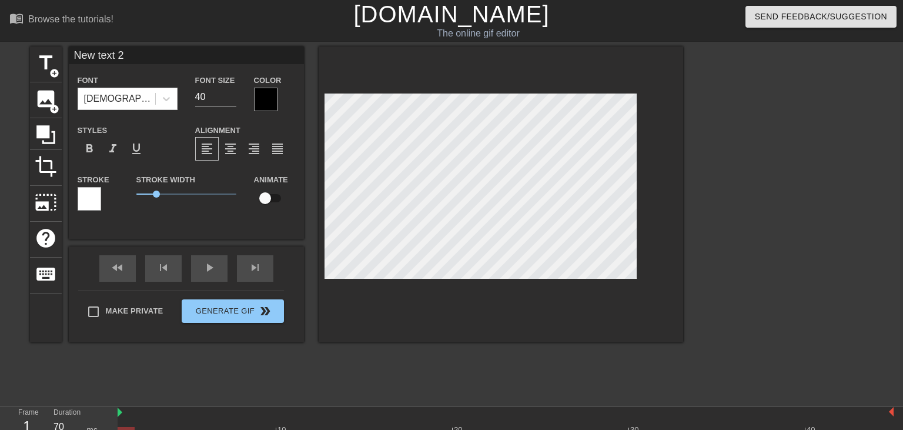
scroll to position [0, 2]
paste textarea "[DOMAIN_NAME]"
drag, startPoint x: 150, startPoint y: 194, endPoint x: 118, endPoint y: 193, distance: 32.9
click at [118, 193] on div "Stroke Stroke Width 0 Animate" at bounding box center [186, 196] width 235 height 49
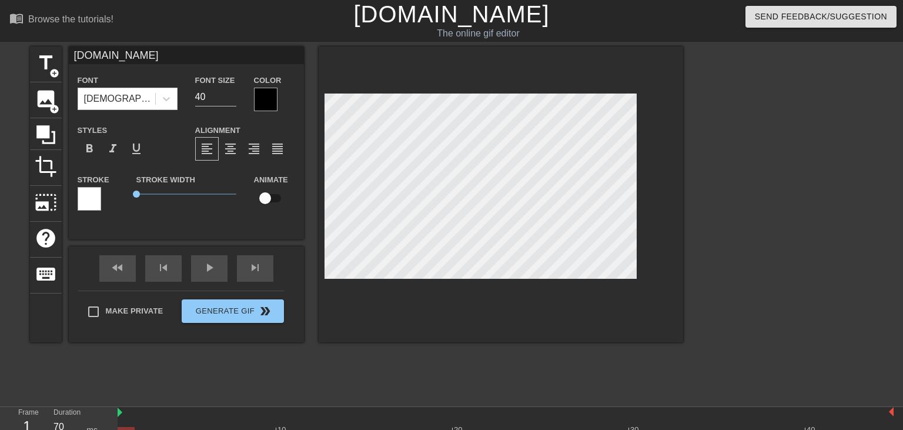
click at [682, 210] on div at bounding box center [500, 194] width 364 height 296
click at [731, 254] on div at bounding box center [785, 222] width 176 height 353
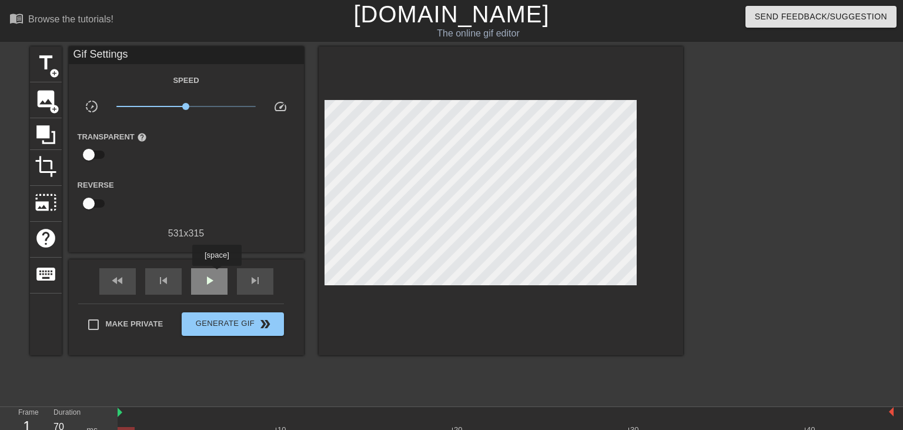
click at [216, 274] on span "play_arrow" at bounding box center [209, 280] width 14 height 14
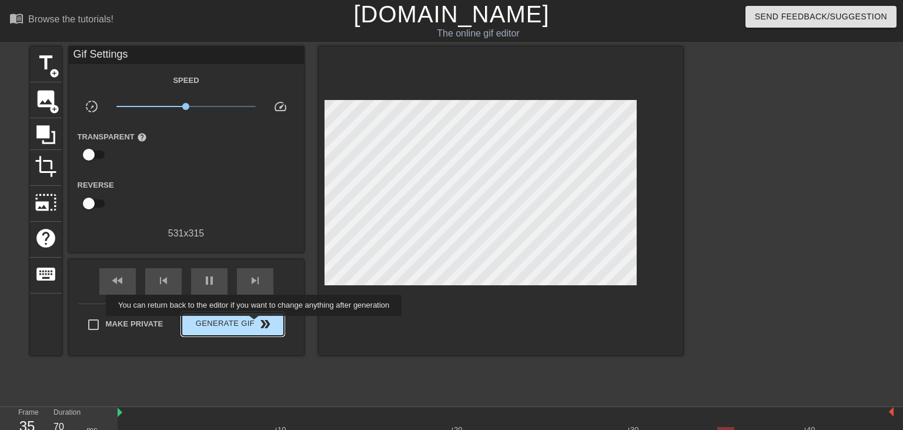
click at [258, 324] on span "double_arrow" at bounding box center [265, 324] width 14 height 14
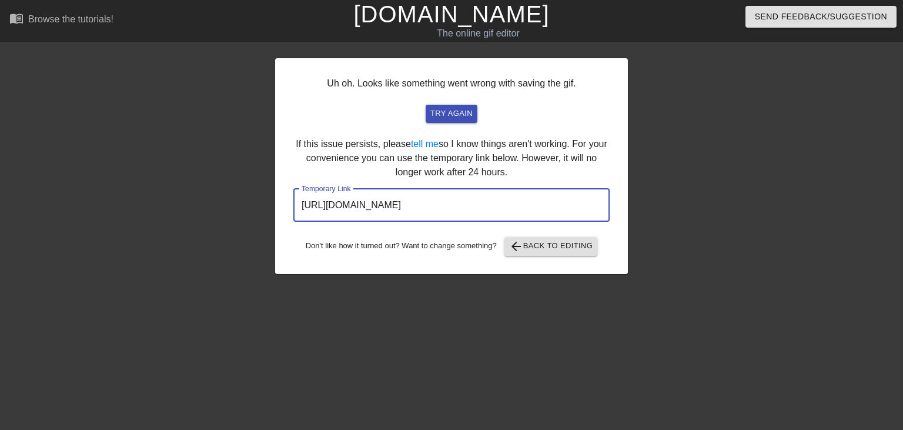
drag, startPoint x: 558, startPoint y: 201, endPoint x: 301, endPoint y: 209, distance: 256.9
click at [301, 209] on input "https://www.gifntext.com/temp_generations/q5HfcoLM.gif" at bounding box center [451, 205] width 316 height 33
click at [405, 24] on link "[DOMAIN_NAME]" at bounding box center [451, 14] width 196 height 26
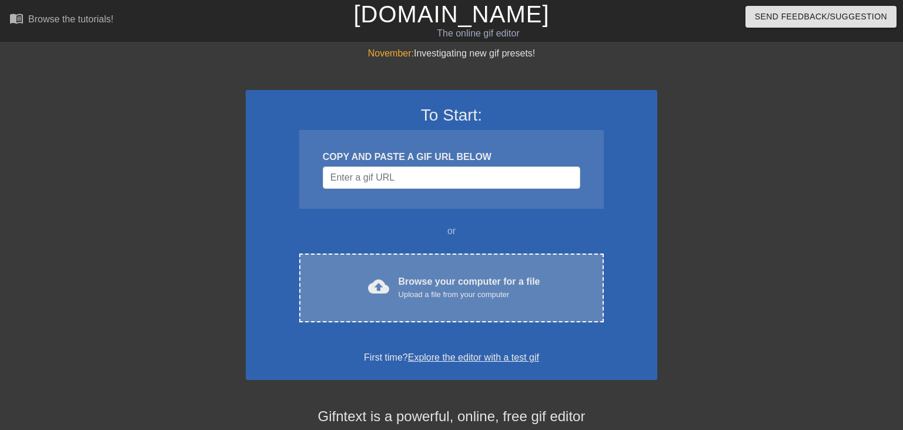
click at [464, 293] on div "Upload a file from your computer" at bounding box center [469, 295] width 142 height 12
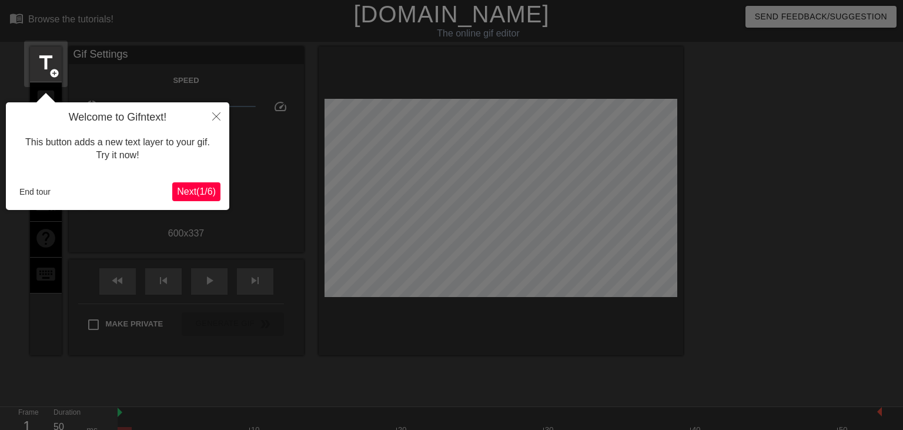
scroll to position [28, 0]
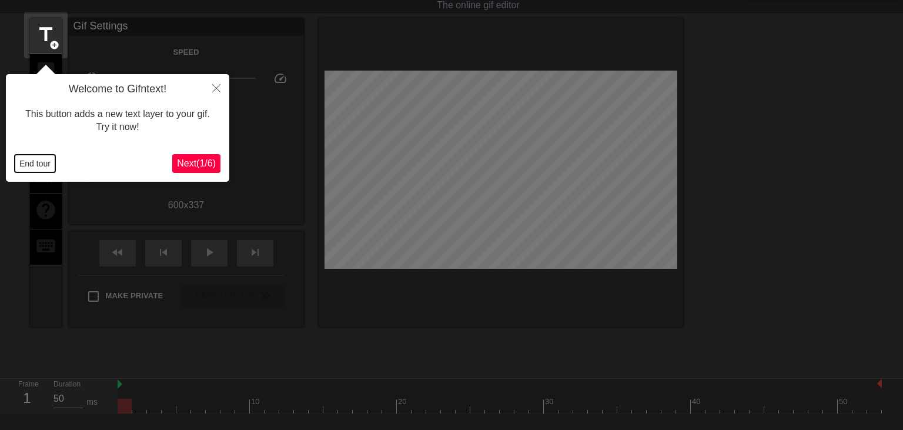
click at [27, 163] on button "End tour" at bounding box center [35, 164] width 41 height 18
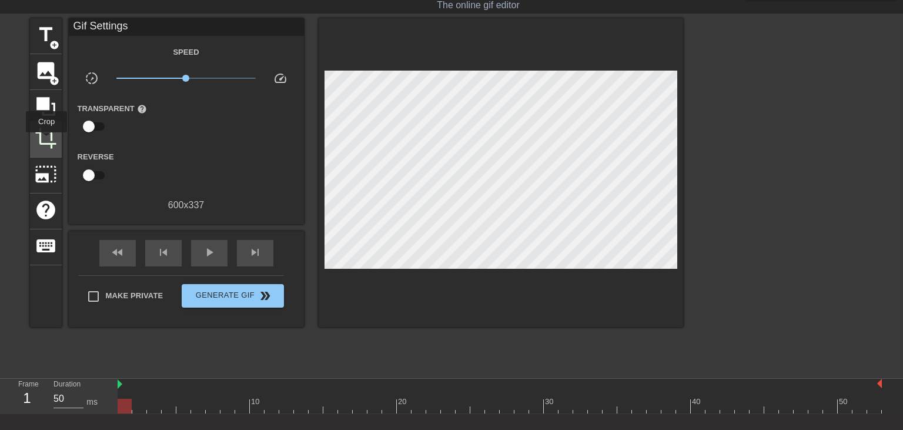
click at [46, 140] on span "crop" at bounding box center [46, 138] width 22 height 22
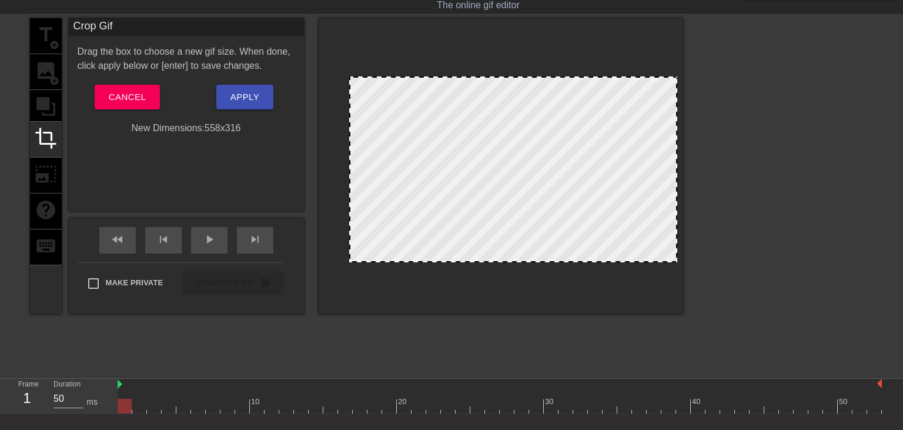
drag, startPoint x: 328, startPoint y: 65, endPoint x: 353, endPoint y: 77, distance: 27.6
click at [353, 77] on div at bounding box center [513, 169] width 328 height 186
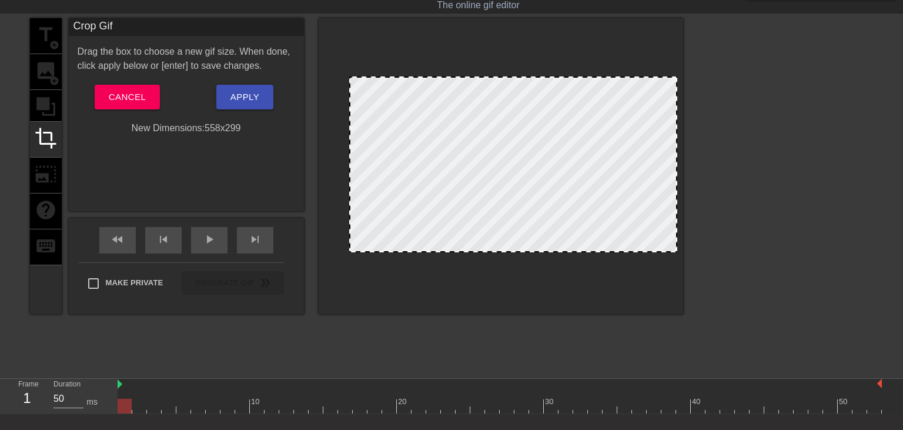
drag, startPoint x: 524, startPoint y: 260, endPoint x: 526, endPoint y: 250, distance: 10.3
click at [526, 250] on div at bounding box center [513, 164] width 328 height 176
drag, startPoint x: 350, startPoint y: 178, endPoint x: 339, endPoint y: 176, distance: 10.8
click at [339, 176] on div at bounding box center [340, 164] width 6 height 173
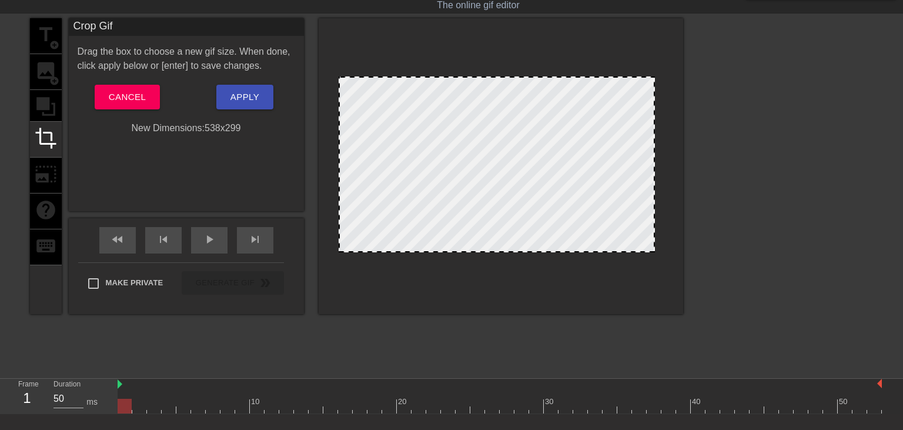
drag, startPoint x: 676, startPoint y: 160, endPoint x: 653, endPoint y: 159, distance: 22.4
click at [653, 159] on div at bounding box center [653, 164] width 6 height 173
click at [264, 95] on button "Apply" at bounding box center [244, 97] width 57 height 25
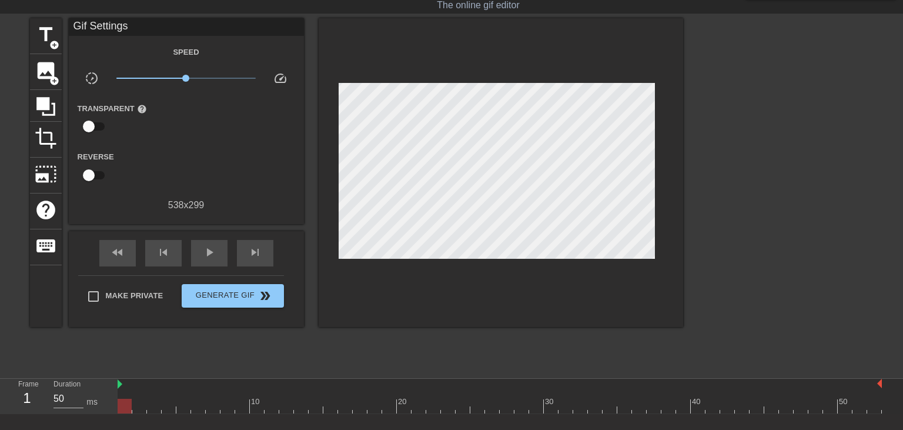
click at [62, 38] on div "title add_circle image add_circle crop photo_size_select_large help keyboard Gi…" at bounding box center [356, 172] width 653 height 308
click at [56, 38] on span "title" at bounding box center [46, 35] width 22 height 22
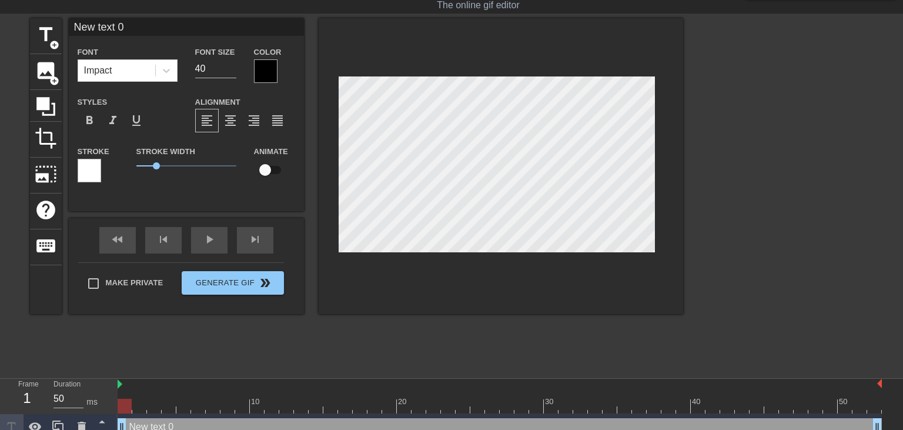
paste textarea "[DOMAIN_NAME]"
type input "[DOMAIN_NAME]"
type textarea "[DOMAIN_NAME]"
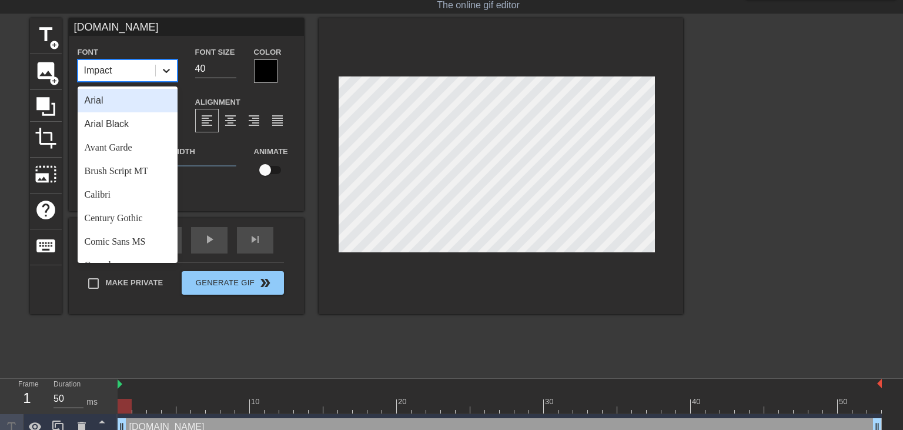
click at [172, 73] on icon at bounding box center [166, 71] width 12 height 12
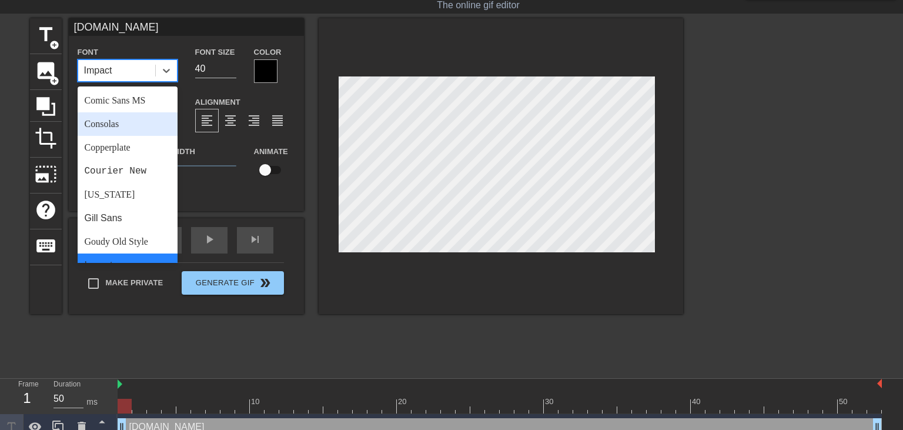
scroll to position [407, 0]
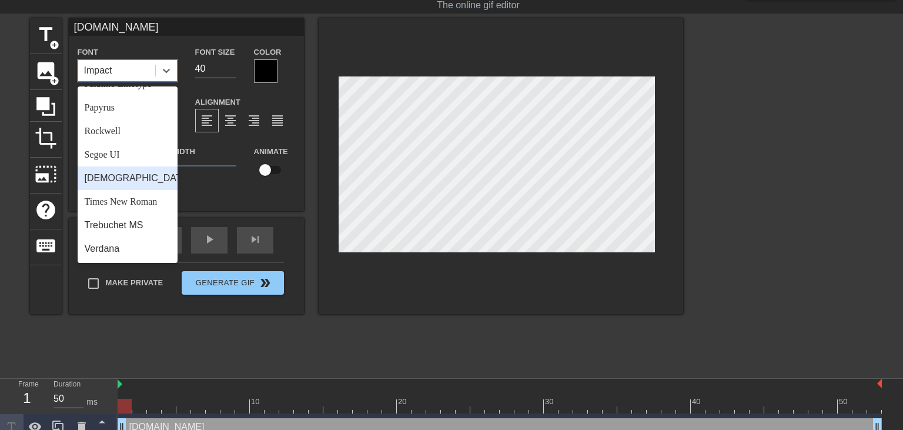
click at [119, 169] on div "[DEMOGRAPHIC_DATA]" at bounding box center [128, 178] width 100 height 24
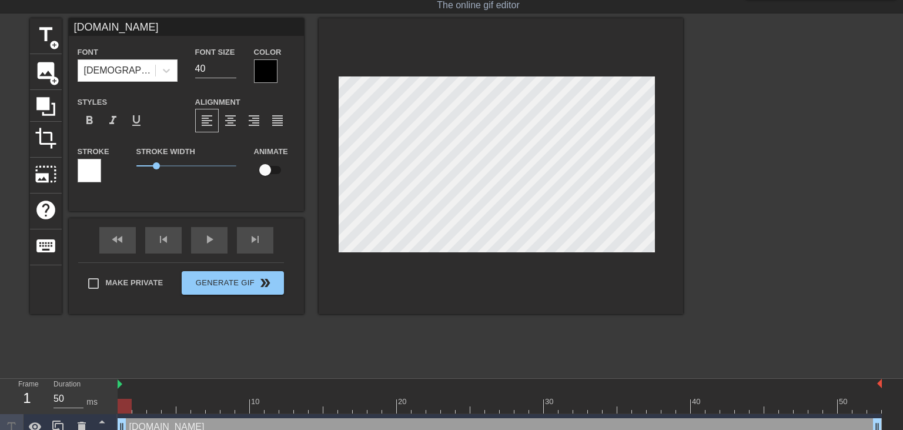
click at [259, 68] on div at bounding box center [266, 71] width 24 height 24
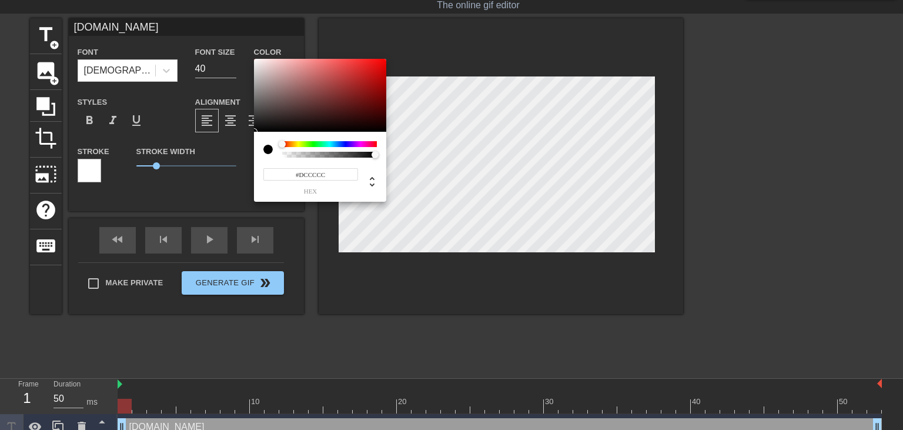
type input "#FFFFFF"
drag, startPoint x: 273, startPoint y: 89, endPoint x: 229, endPoint y: 30, distance: 73.1
click at [254, 59] on div at bounding box center [320, 95] width 132 height 73
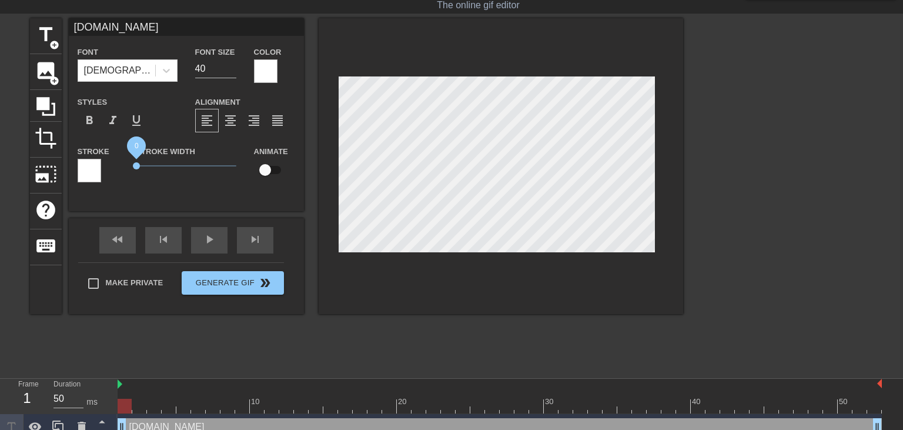
drag, startPoint x: 155, startPoint y: 163, endPoint x: 135, endPoint y: 165, distance: 19.5
click at [135, 165] on span "0" at bounding box center [136, 165] width 7 height 7
click at [736, 224] on div at bounding box center [785, 194] width 176 height 353
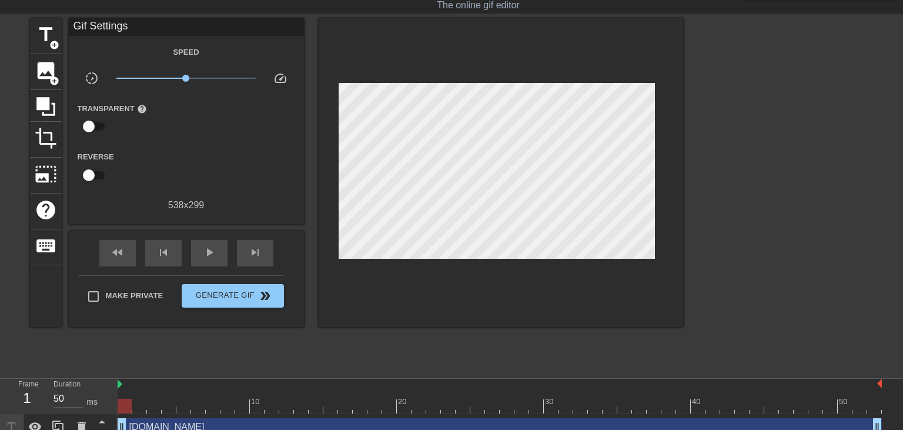
click at [724, 217] on div at bounding box center [785, 194] width 176 height 353
click at [51, 43] on span "add_circle" at bounding box center [54, 45] width 10 height 10
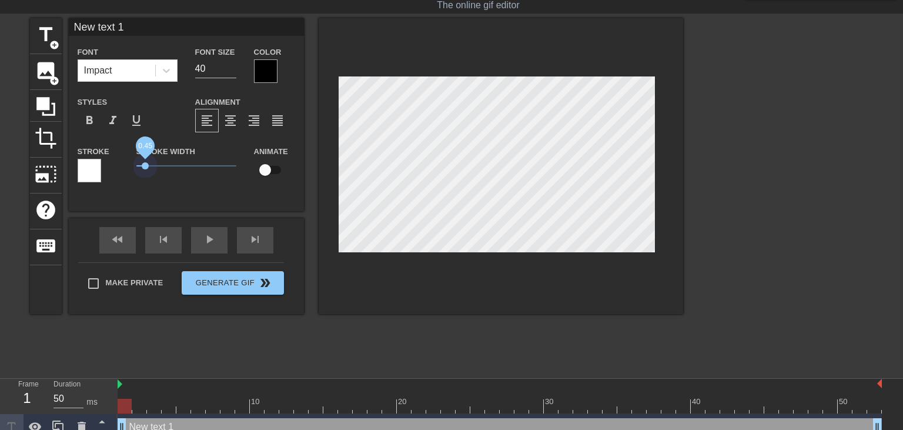
drag, startPoint x: 145, startPoint y: 165, endPoint x: 100, endPoint y: 160, distance: 45.5
click at [100, 160] on div "Stroke Stroke Width 0.45 Animate" at bounding box center [186, 168] width 235 height 49
type input "I"
type textarea "I"
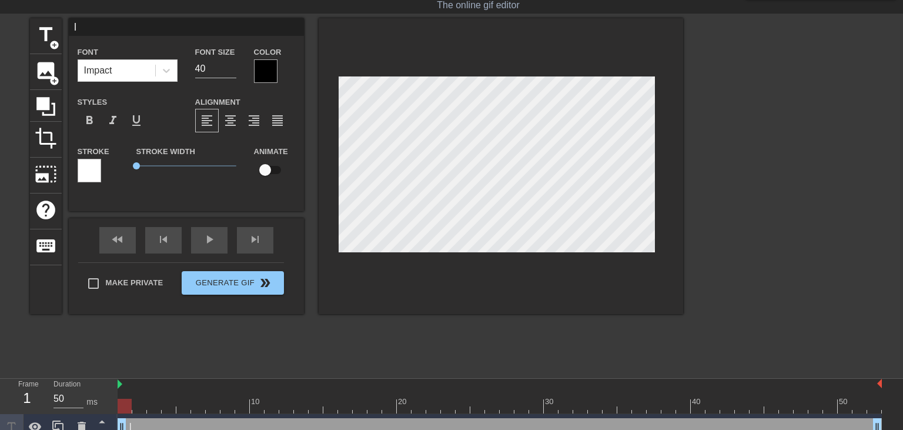
scroll to position [0, 0]
click at [49, 40] on span "title" at bounding box center [46, 35] width 22 height 22
type input "I"
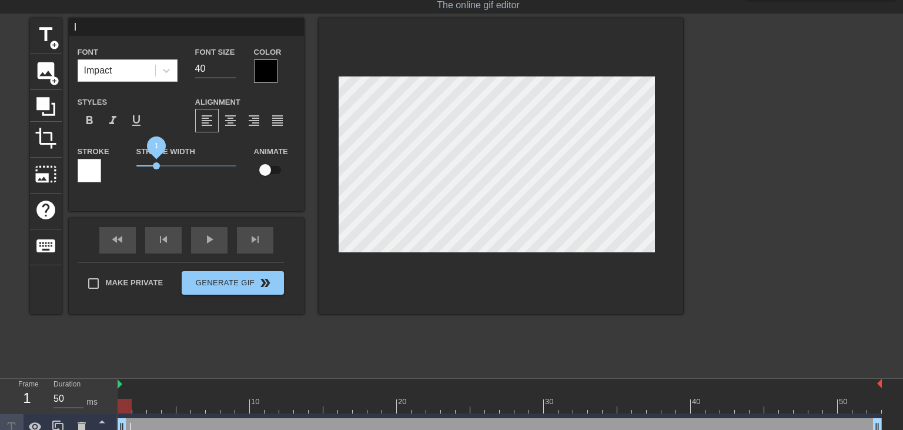
type textarea "I"
drag, startPoint x: 156, startPoint y: 166, endPoint x: 113, endPoint y: 167, distance: 43.5
click at [113, 167] on div "Stroke Stroke Width 0 Animate" at bounding box center [186, 168] width 235 height 49
click at [44, 34] on span "title" at bounding box center [46, 35] width 22 height 22
type input "New text 3"
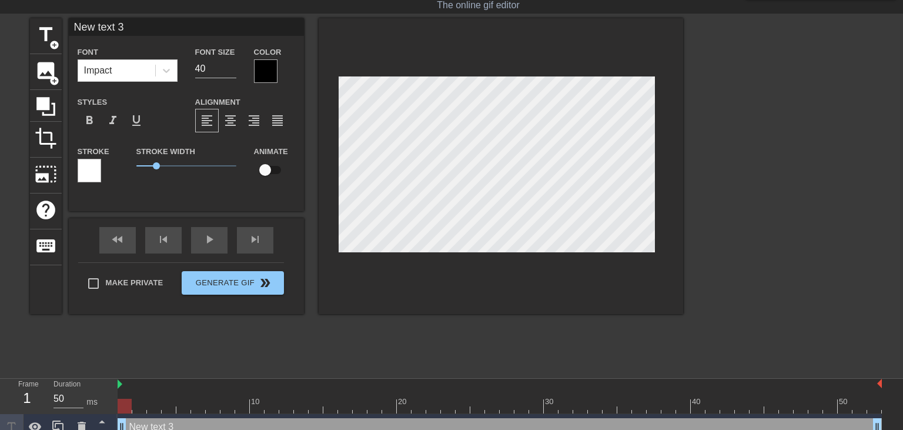
scroll to position [0, 1]
type input "I"
type textarea "I"
drag, startPoint x: 156, startPoint y: 164, endPoint x: 116, endPoint y: 163, distance: 39.4
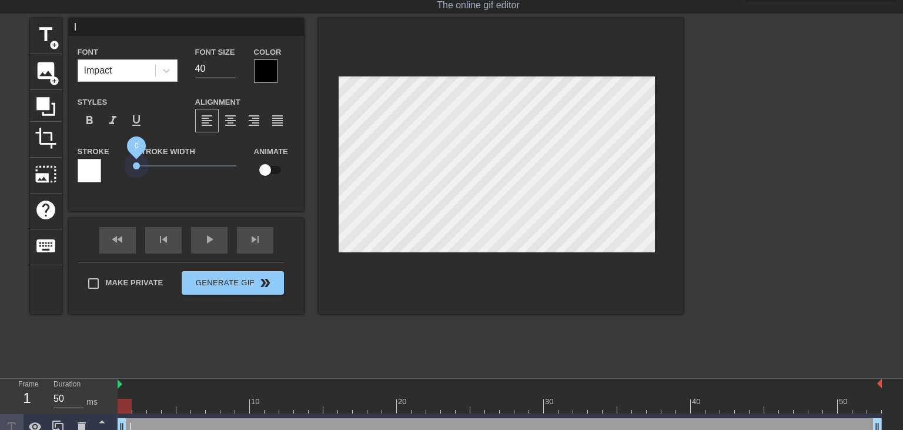
click at [117, 163] on div "Stroke Stroke Width 0 Animate" at bounding box center [186, 168] width 235 height 49
click at [583, 270] on div at bounding box center [500, 166] width 364 height 296
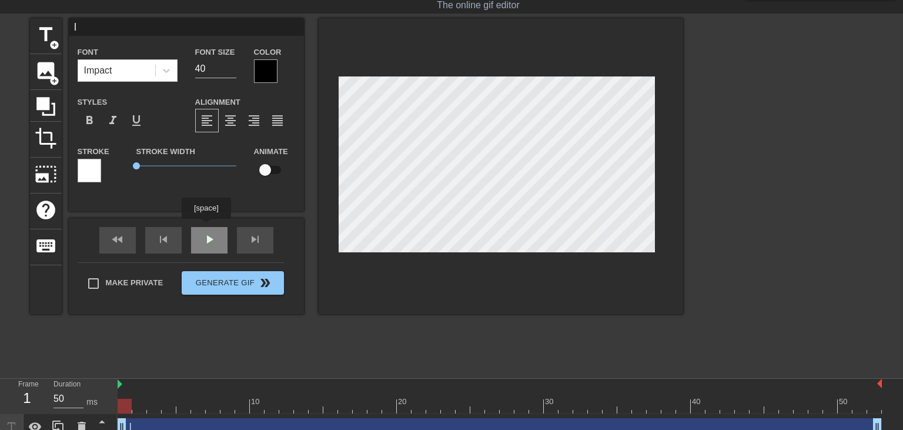
click at [206, 232] on div "fast_rewind skip_previous play_arrow skip_next" at bounding box center [186, 240] width 192 height 44
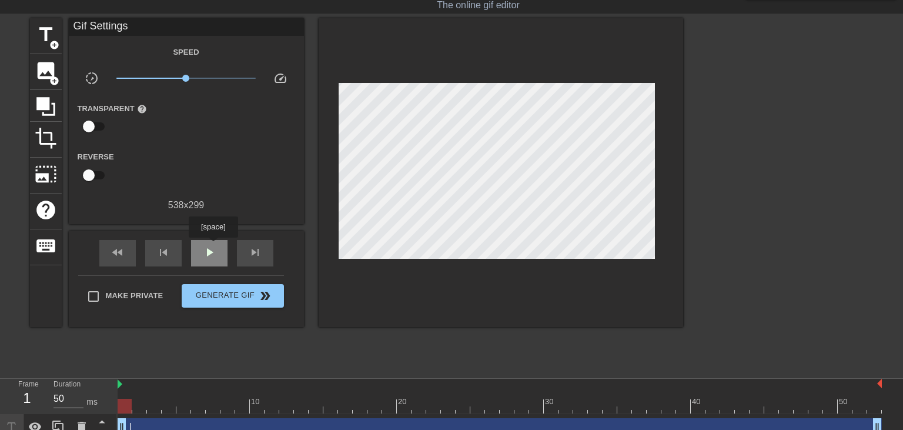
click at [213, 247] on span "play_arrow" at bounding box center [209, 252] width 14 height 14
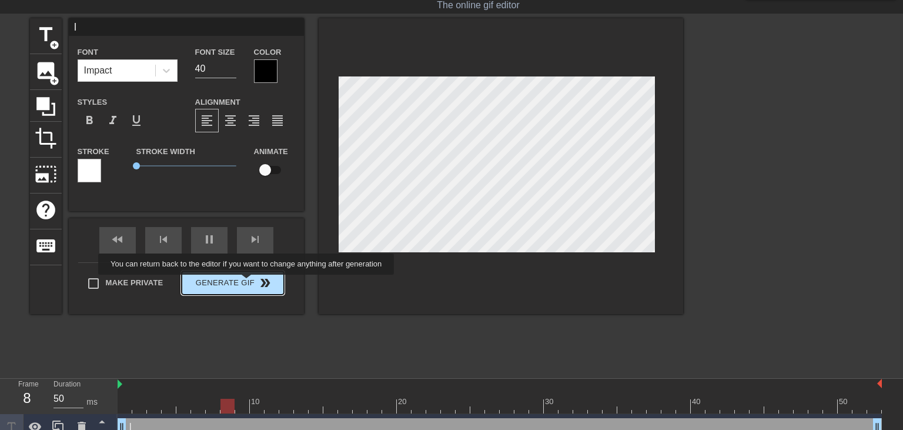
click at [247, 283] on button "Generate Gif double_arrow" at bounding box center [233, 283] width 102 height 24
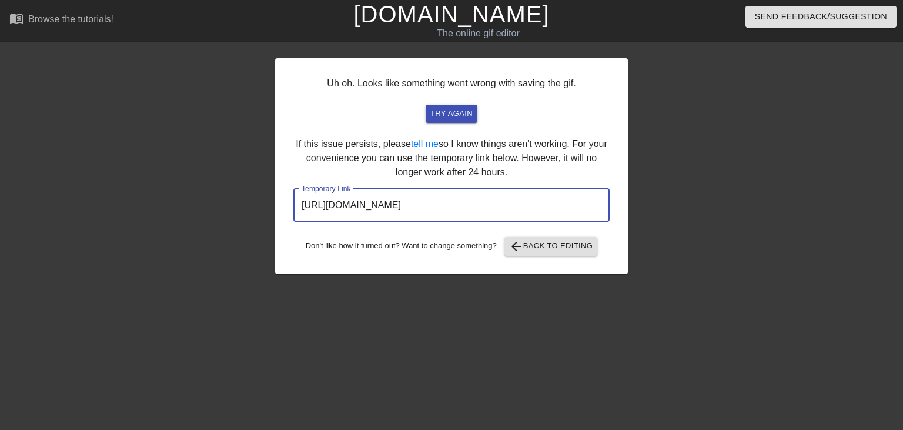
drag, startPoint x: 561, startPoint y: 208, endPoint x: 303, endPoint y: 210, distance: 258.0
click at [303, 210] on input "[URL][DOMAIN_NAME]" at bounding box center [451, 205] width 316 height 33
